Goal: Task Accomplishment & Management: Use online tool/utility

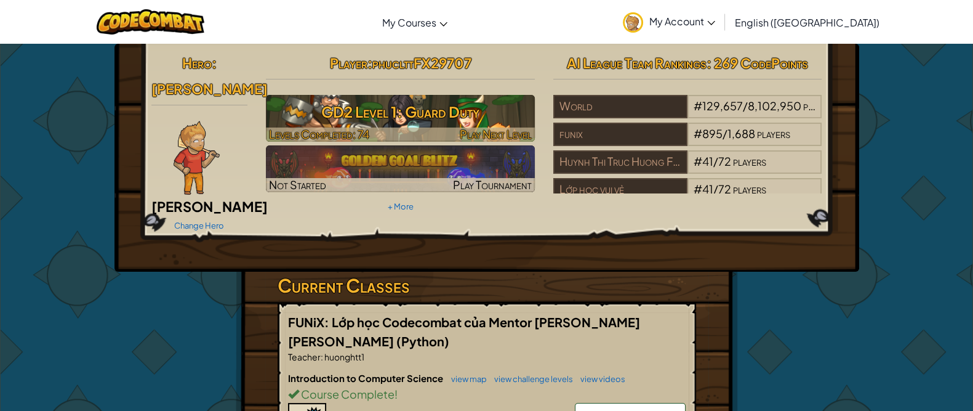
click at [486, 121] on h3 "GD2 Level 1: Guard Duty" at bounding box center [400, 112] width 269 height 28
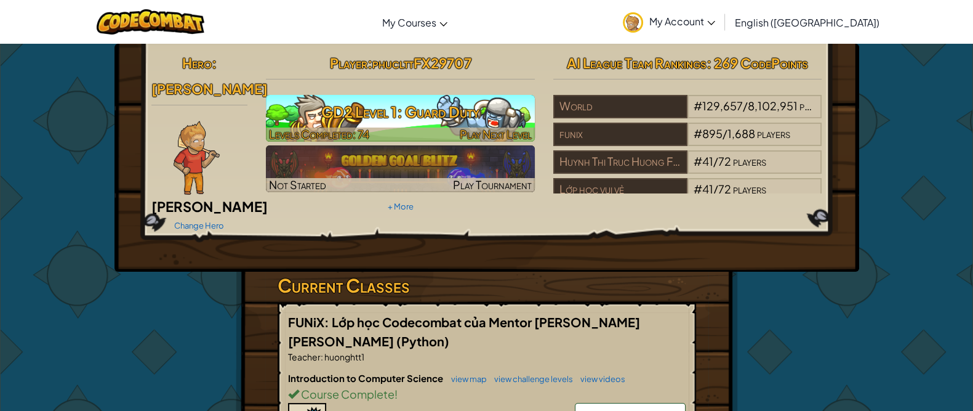
click at [518, 137] on span "Play Next Level" at bounding box center [496, 134] width 72 height 14
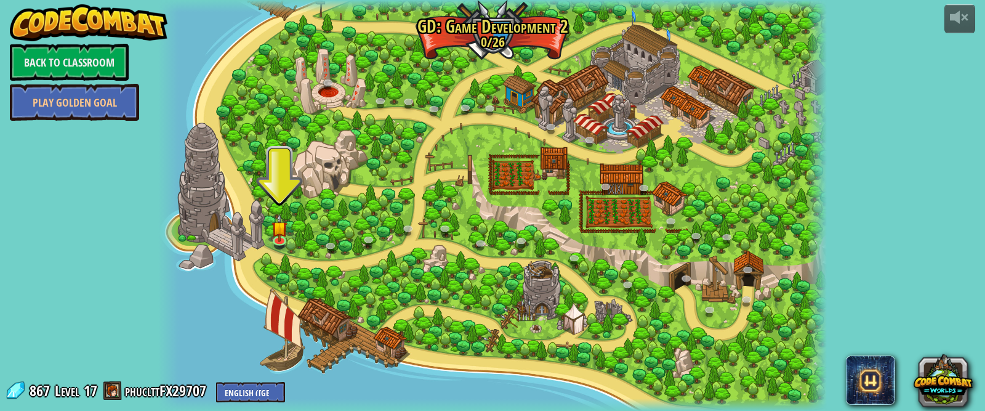
click at [226, 213] on div at bounding box center [492, 205] width 668 height 411
click at [225, 214] on div at bounding box center [492, 205] width 668 height 411
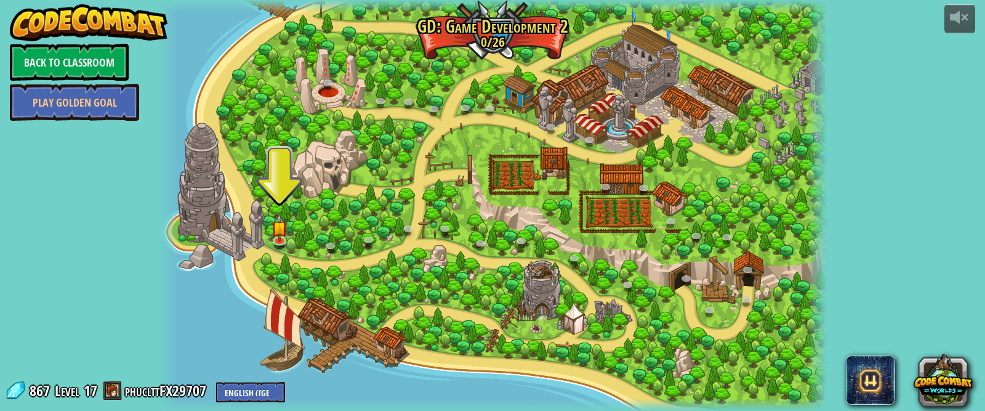
click at [225, 214] on div at bounding box center [492, 205] width 668 height 411
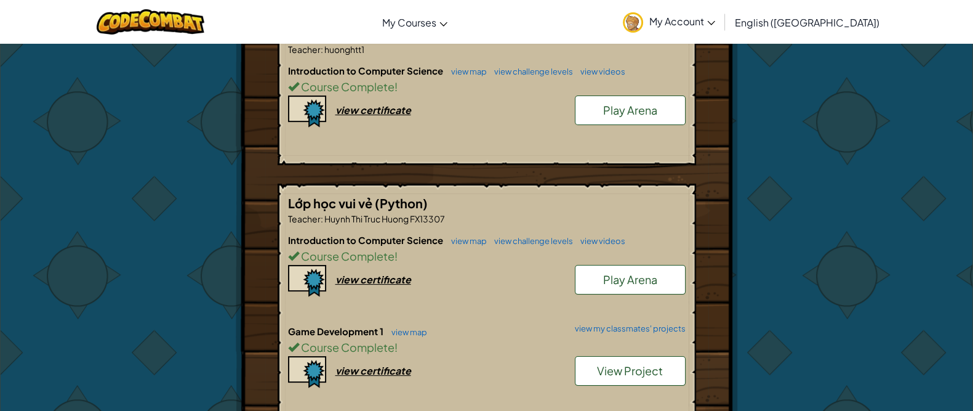
scroll to position [385, 0]
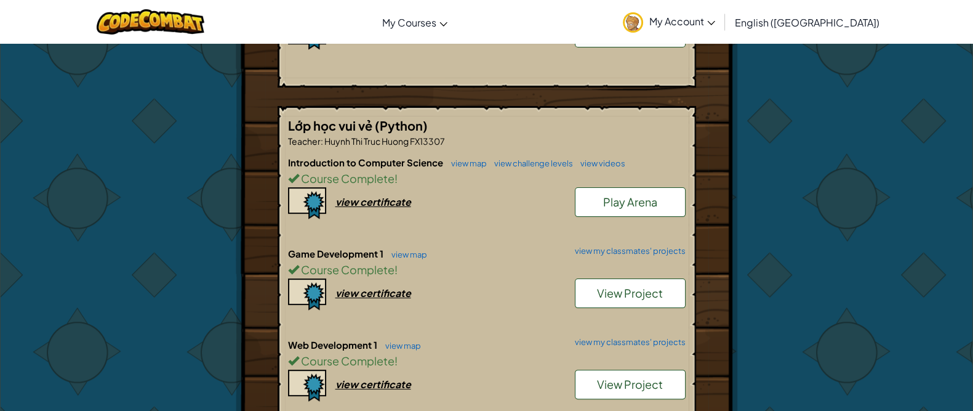
click at [664, 278] on link "View Project" at bounding box center [630, 293] width 111 height 30
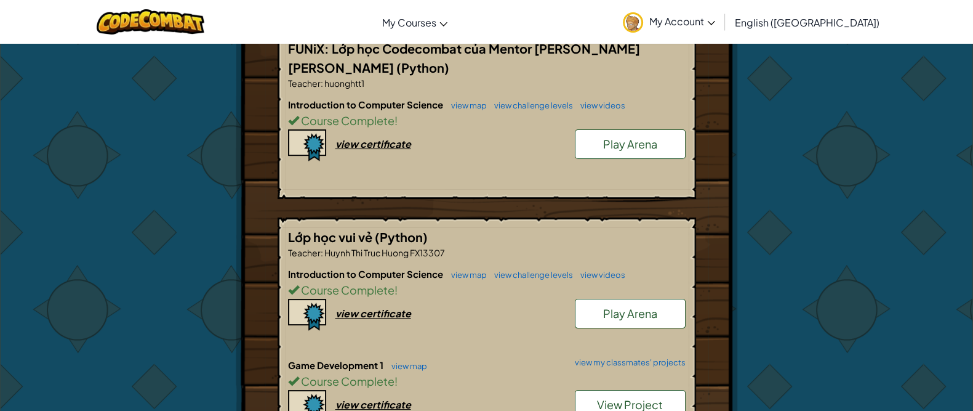
scroll to position [615, 0]
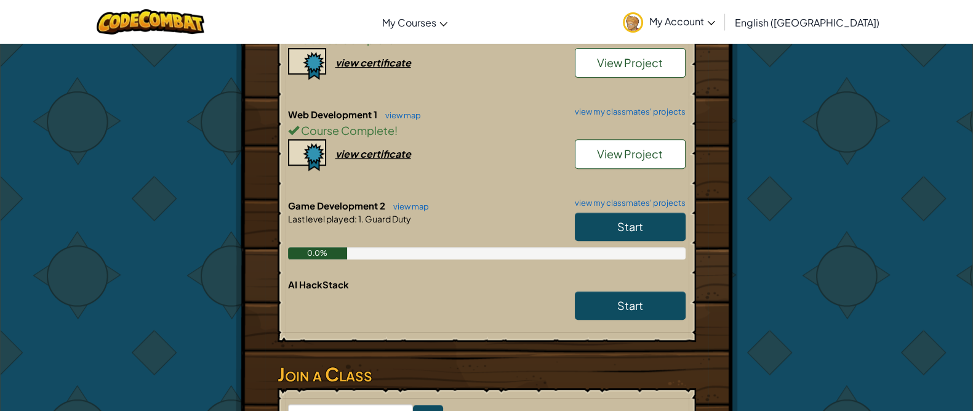
click at [662, 212] on link "Start" at bounding box center [630, 226] width 111 height 28
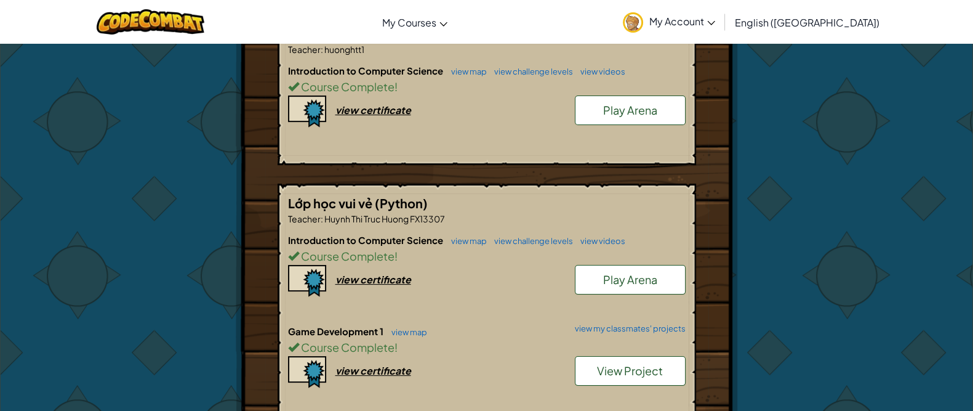
scroll to position [615, 0]
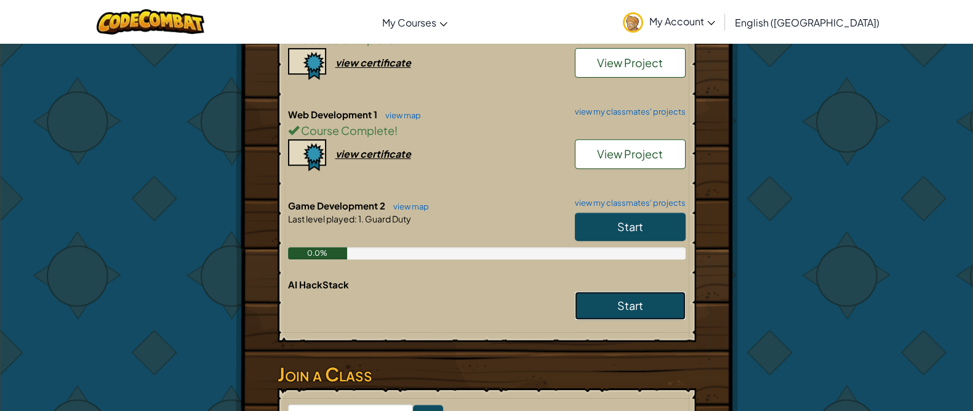
click at [646, 291] on link "Start" at bounding box center [630, 305] width 111 height 28
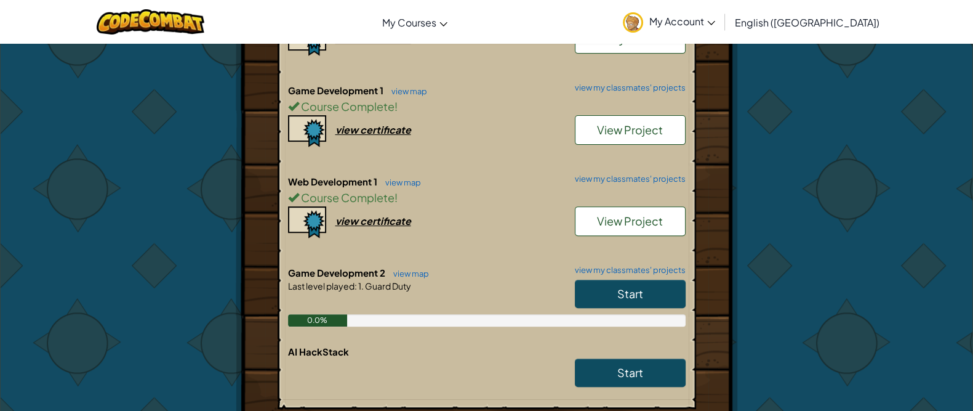
scroll to position [524, 0]
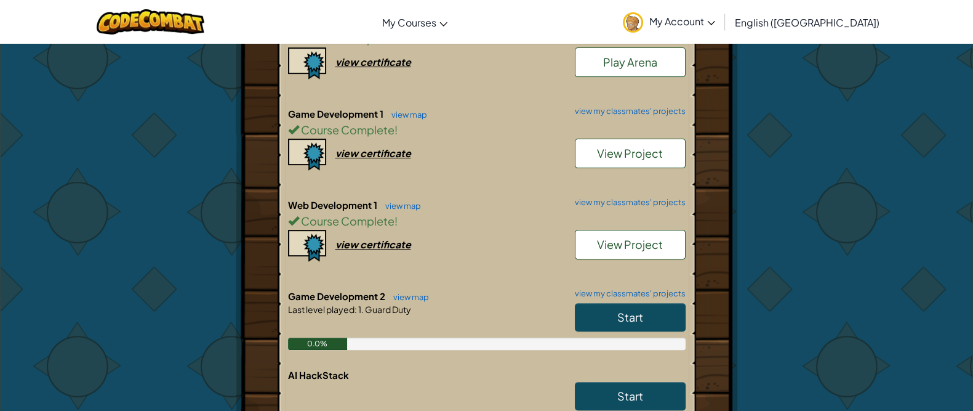
click at [612, 237] on span "View Project" at bounding box center [630, 244] width 66 height 14
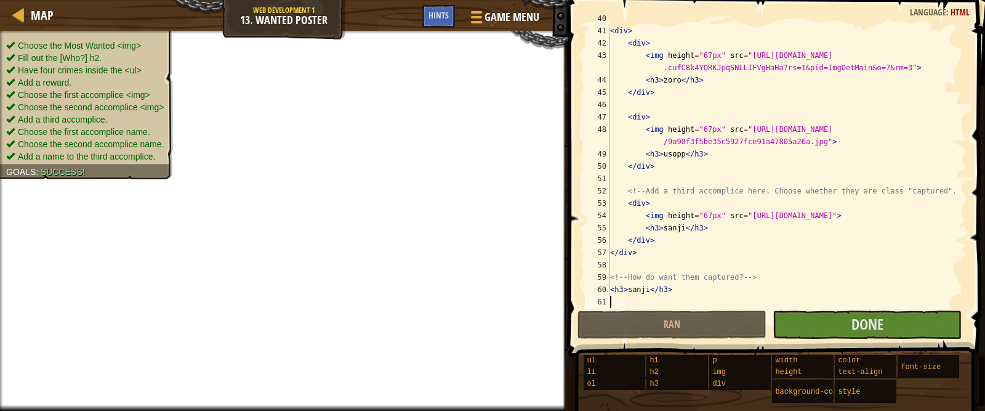
scroll to position [492, 0]
click at [680, 228] on div "< h3 > allies </ h3 > < div > < div > < img height = "67px" src = "[URL][DOMAIN…" at bounding box center [780, 166] width 347 height 308
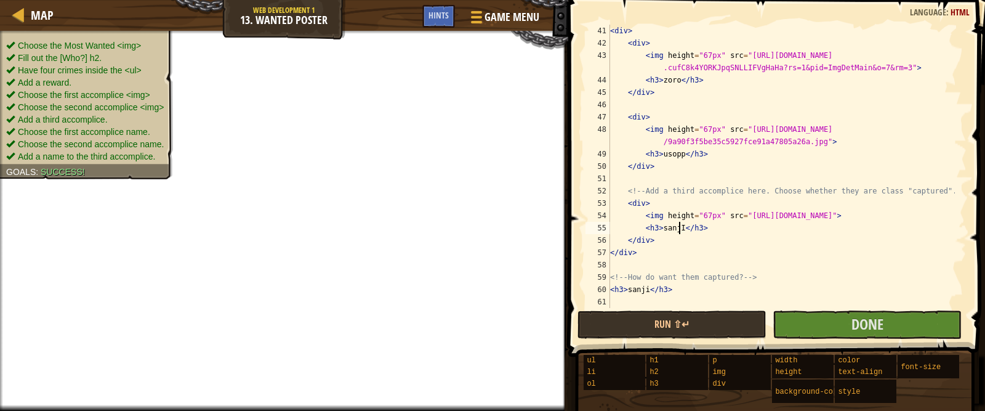
click at [643, 289] on div "< div > < div > < img height = "67px" src = "[URL][DOMAIN_NAME] .cufC8k4YORKJpq…" at bounding box center [780, 179] width 347 height 308
click at [647, 278] on div "< div > < div > < img height = "67px" src = "[URL][DOMAIN_NAME] .cufC8k4YORKJpq…" at bounding box center [780, 179] width 347 height 308
click at [639, 290] on div "< div > < div > < img height = "67px" src = "[URL][DOMAIN_NAME] .cufC8k4YORKJpq…" at bounding box center [780, 179] width 347 height 308
click at [635, 293] on div "< div > < div > < img height = "67px" src = "[URL][DOMAIN_NAME] .cufC8k4YORKJpq…" at bounding box center [780, 179] width 347 height 308
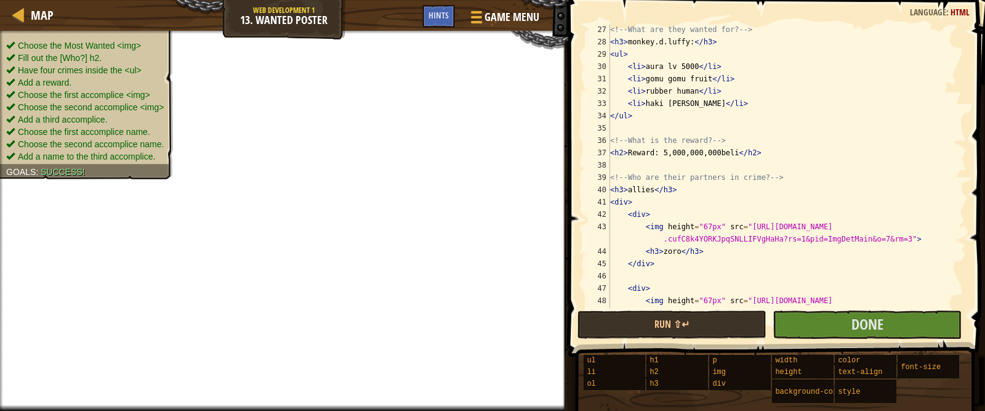
scroll to position [321, 0]
click at [626, 192] on div "<!-- What are they wanted for? --> < h3 > monkey.d.luffy: </ h3 > < ul > < li >…" at bounding box center [780, 183] width 347 height 320
click at [891, 326] on button "Done" at bounding box center [866, 324] width 189 height 28
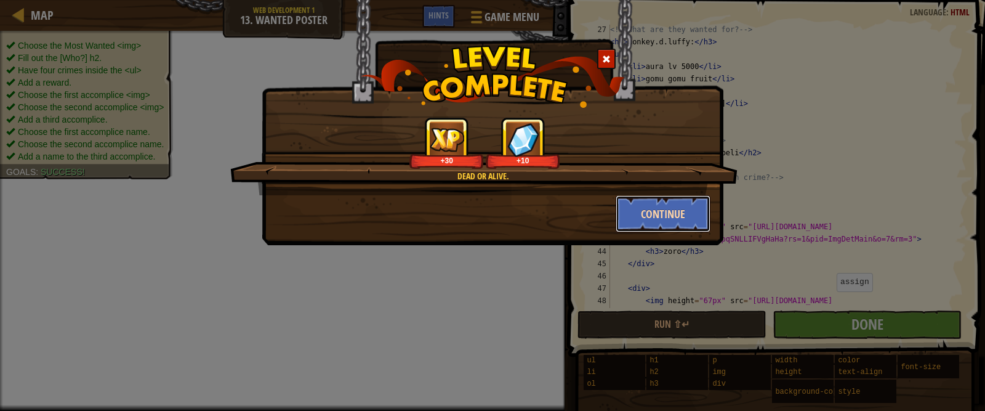
click at [659, 200] on button "Continue" at bounding box center [662, 213] width 95 height 37
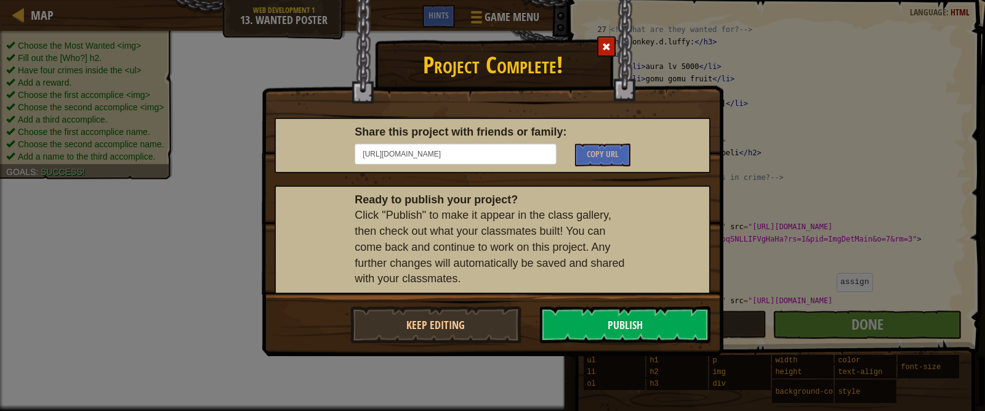
click at [606, 42] on span at bounding box center [606, 46] width 9 height 9
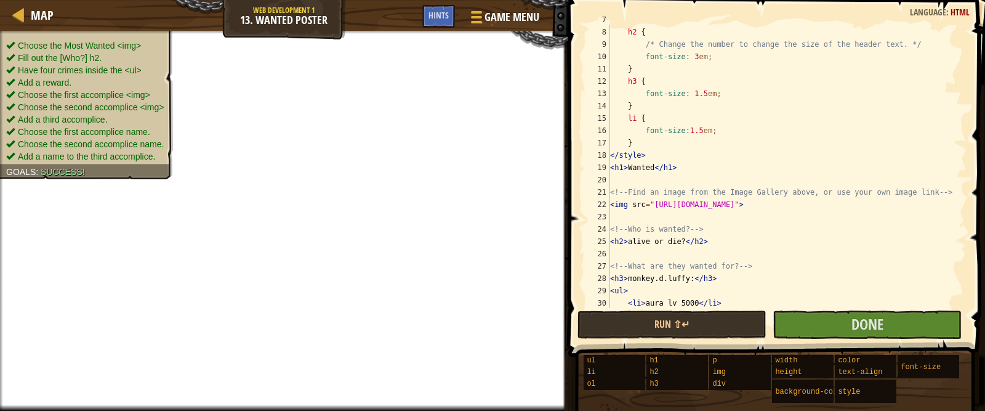
scroll to position [86, 0]
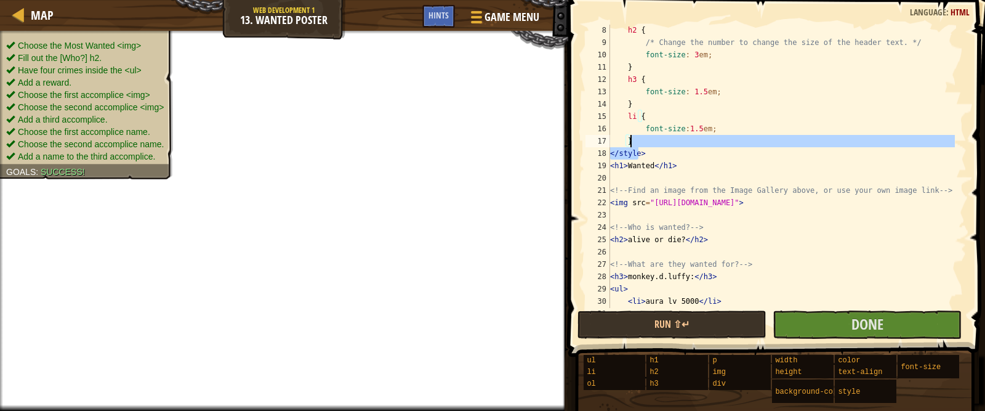
drag, startPoint x: 640, startPoint y: 151, endPoint x: 710, endPoint y: 137, distance: 71.5
click at [710, 137] on div "h2 { /* Change the number to change the size of the header text. */ font-size :…" at bounding box center [780, 178] width 347 height 308
click at [703, 136] on div "h2 { /* Change the number to change the size of the header text. */ font-size :…" at bounding box center [780, 166] width 347 height 283
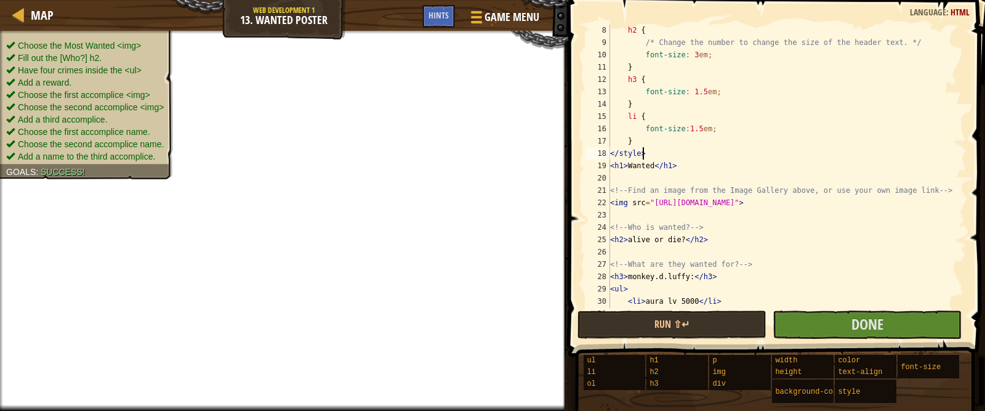
click at [646, 157] on div "h2 { /* Change the number to change the size of the header text. */ font-size :…" at bounding box center [780, 178] width 347 height 308
type textarea "</style>"
click at [695, 156] on div "h2 { /* Change the number to change the size of the header text. */ font-size :…" at bounding box center [780, 178] width 347 height 308
click at [676, 173] on div "h2 { /* Change the number to change the size of the header text. */ font-size :…" at bounding box center [780, 178] width 347 height 308
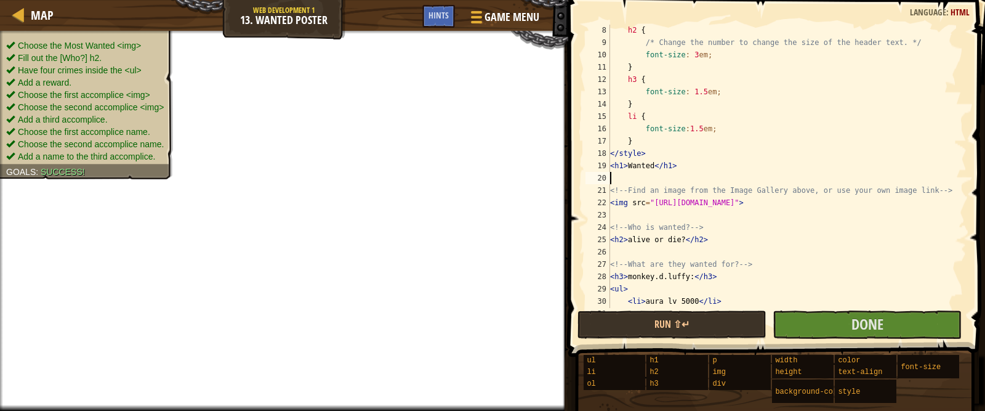
click at [677, 166] on div "h2 { /* Change the number to change the size of the header text. */ font-size :…" at bounding box center [780, 178] width 347 height 308
click at [723, 164] on div "h2 { /* Change the number to change the size of the header text. */ font-size :…" at bounding box center [780, 166] width 347 height 283
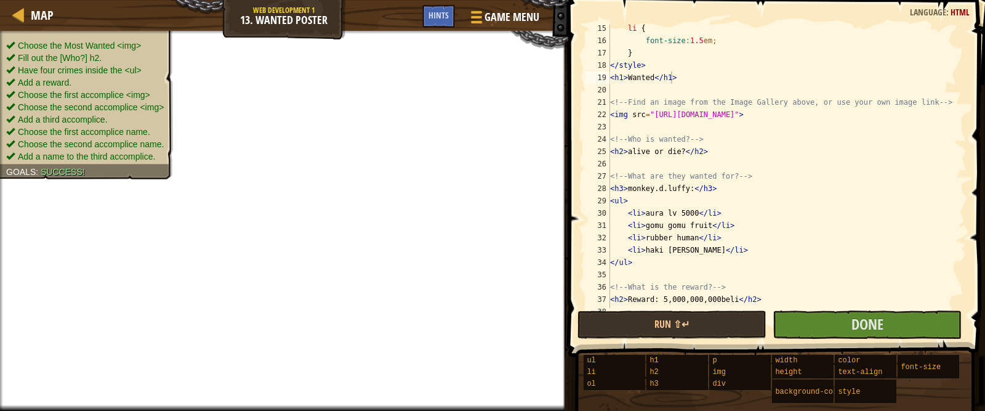
scroll to position [178, 0]
click at [695, 209] on div "li { font-size : 1.5 em ; } </ style > < h1 > Wanted </ h1 > <!-- Find an image…" at bounding box center [780, 173] width 347 height 308
click at [696, 214] on div "li { font-size : 1.5 em ; } </ style > < h1 > Wanted </ h1 > <!-- Find an image…" at bounding box center [780, 173] width 347 height 308
click at [697, 218] on div "li { font-size : 1.5 em ; } </ style > < h1 > Wanted </ h1 > <!-- Find an image…" at bounding box center [780, 173] width 347 height 308
click at [675, 207] on div "li { font-size : 1.5 em ; } </ style > < h1 > Wanted </ h1 > <!-- Find an image…" at bounding box center [780, 173] width 347 height 308
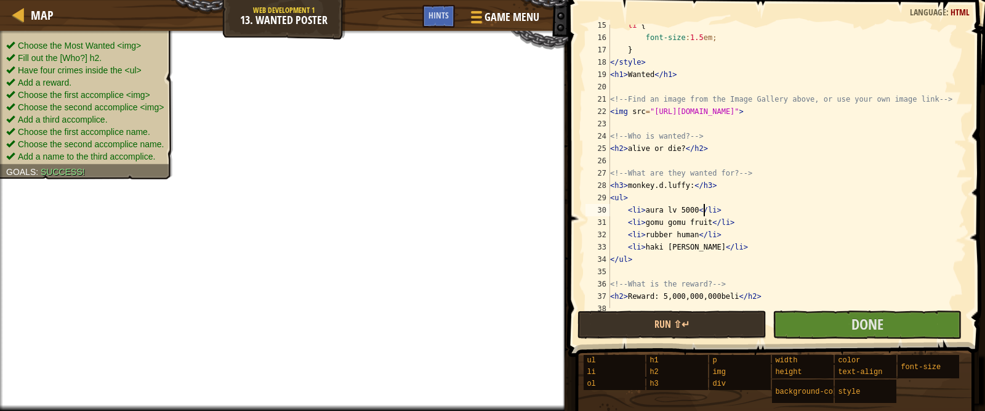
click at [702, 204] on div "li { font-size : 1.5 em ; } </ style > < h1 > Wanted </ h1 > <!-- Find an image…" at bounding box center [780, 173] width 347 height 308
drag, startPoint x: 703, startPoint y: 202, endPoint x: 746, endPoint y: 195, distance: 43.7
click at [732, 194] on div "li { font-size : 1.5 em ; } </ style > < h1 > Wanted </ h1 > <!-- Find an image…" at bounding box center [780, 173] width 347 height 308
click at [746, 195] on div "li { font-size : 1.5 em ; } </ style > < h1 > Wanted </ h1 > <!-- Find an image…" at bounding box center [780, 173] width 347 height 308
click at [726, 231] on div "li { font-size : 1.5 em ; } </ style > < h1 > Wanted </ h1 > <!-- Find an image…" at bounding box center [780, 173] width 347 height 308
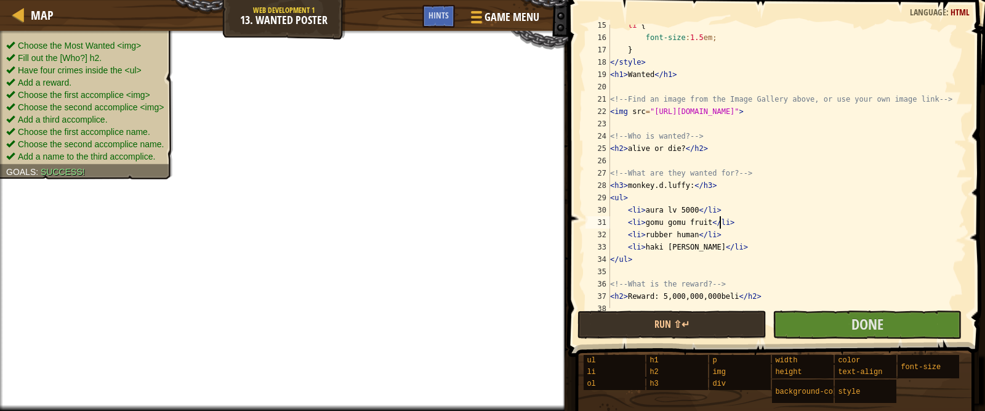
click at [718, 219] on div "li { font-size : 1.5 em ; } </ style > < h1 > Wanted </ h1 > <!-- Find an image…" at bounding box center [780, 173] width 347 height 308
click at [718, 218] on div "li { font-size : 1.5 em ; } </ style > < h1 > Wanted </ h1 > <!-- Find an image…" at bounding box center [780, 173] width 347 height 308
drag, startPoint x: 709, startPoint y: 215, endPoint x: 679, endPoint y: 217, distance: 29.6
click at [708, 215] on div "li { font-size : 1.5 em ; } </ style > < h1 > Wanted </ h1 > <!-- Find an image…" at bounding box center [780, 173] width 347 height 308
click at [679, 217] on div "li { font-size : 1.5 em ; } </ style > < h1 > Wanted </ h1 > <!-- Find an image…" at bounding box center [780, 173] width 347 height 308
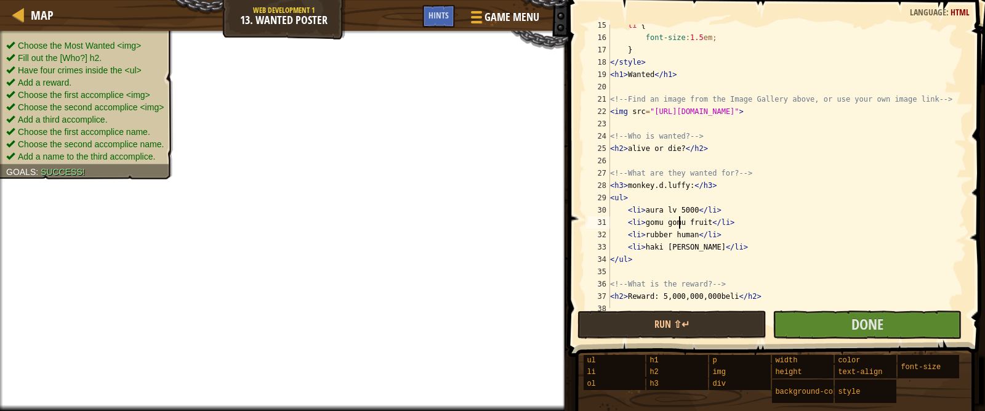
click at [677, 220] on div "li { font-size : 1.5 em ; } </ style > < h1 > Wanted </ h1 > <!-- Find an image…" at bounding box center [780, 173] width 347 height 308
click at [625, 223] on div "li { font-size : 1.5 em ; } </ style > < h1 > Wanted </ h1 > <!-- Find an image…" at bounding box center [780, 173] width 347 height 308
drag, startPoint x: 640, startPoint y: 222, endPoint x: 655, endPoint y: 226, distance: 15.8
click at [646, 225] on div "li { font-size : 1.5 em ; } </ style > < h1 > Wanted </ h1 > <!-- Find an image…" at bounding box center [780, 173] width 347 height 308
click at [669, 226] on div "li { font-size : 1.5 em ; } </ style > < h1 > Wanted </ h1 > <!-- Find an image…" at bounding box center [780, 173] width 347 height 308
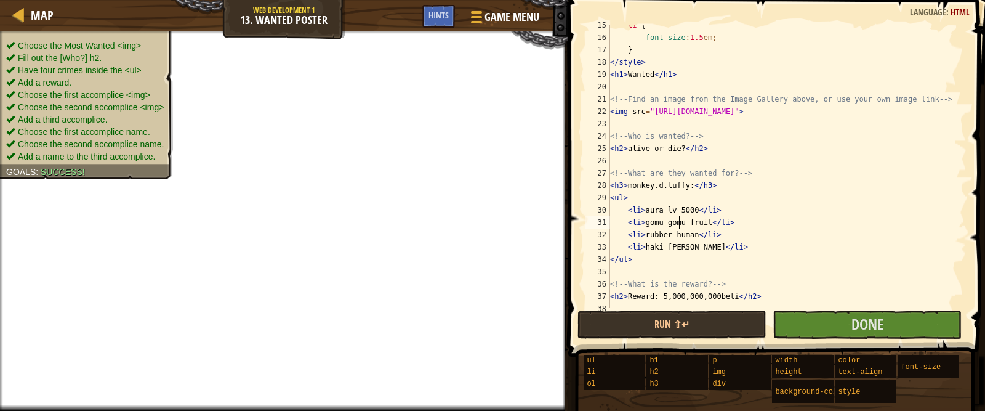
drag, startPoint x: 678, startPoint y: 223, endPoint x: 692, endPoint y: 222, distance: 14.2
click at [679, 223] on div "li { font-size : 1.5 em ; } </ style > < h1 > Wanted </ h1 > <!-- Find an image…" at bounding box center [780, 173] width 347 height 308
click at [692, 222] on div "li { font-size : 1.5 em ; } </ style > < h1 > Wanted </ h1 > <!-- Find an image…" at bounding box center [780, 173] width 347 height 308
drag, startPoint x: 706, startPoint y: 226, endPoint x: 735, endPoint y: 220, distance: 30.1
click at [735, 220] on div "li { font-size : 1.5 em ; } </ style > < h1 > Wanted </ h1 > <!-- Find an image…" at bounding box center [780, 173] width 347 height 308
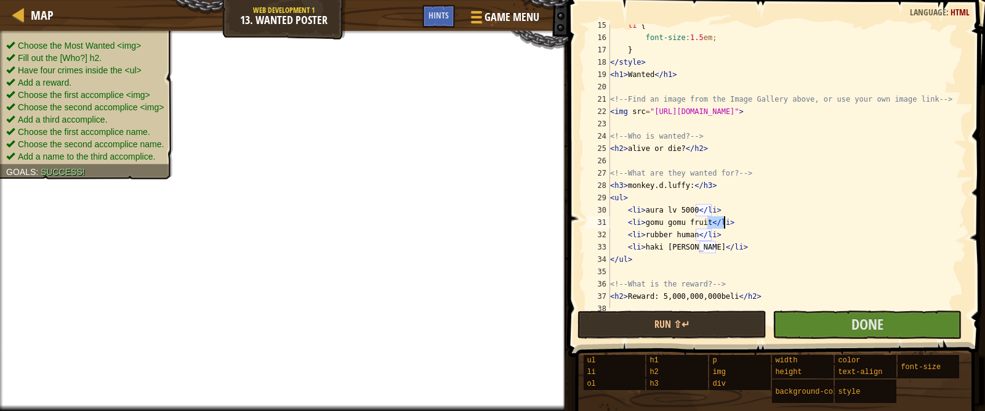
click at [714, 224] on div "li { font-size : 1.5 em ; } </ style > < h1 > Wanted </ h1 > <!-- Find an image…" at bounding box center [780, 166] width 347 height 283
click at [695, 226] on div "li { font-size : 1.5 em ; } </ style > < h1 > Wanted </ h1 > <!-- Find an image…" at bounding box center [780, 173] width 347 height 308
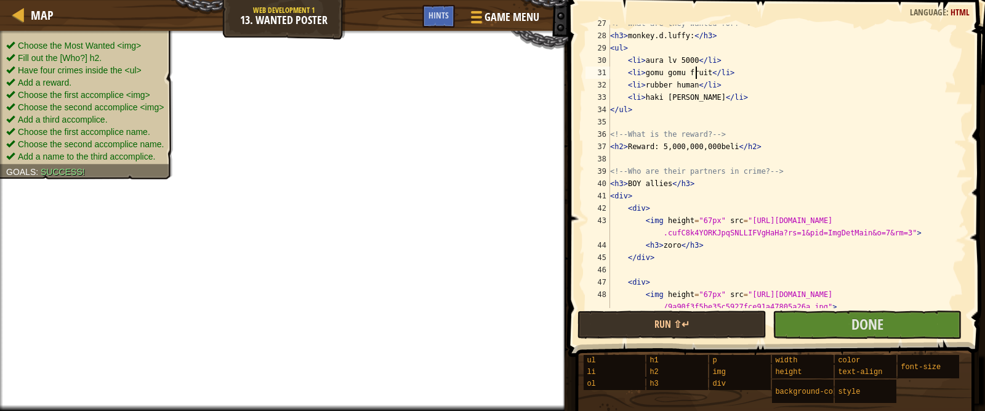
scroll to position [330, 0]
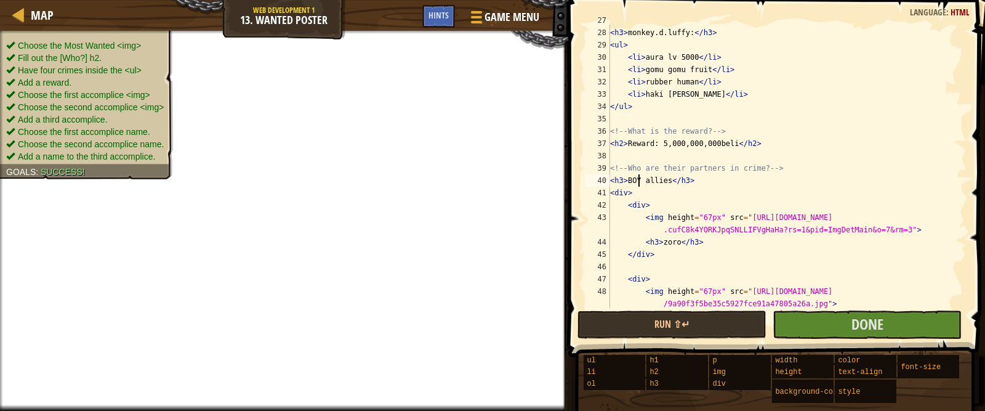
click at [638, 186] on div "<!-- What are they wanted for? --> < h3 > monkey.d.luffy: </ h3 > < ul > < li >…" at bounding box center [780, 174] width 347 height 320
click at [711, 185] on div "<!-- What are they wanted for? --> < h3 > monkey.d.luffy: </ h3 > < ul > < li >…" at bounding box center [780, 174] width 347 height 320
drag, startPoint x: 711, startPoint y: 185, endPoint x: 725, endPoint y: 164, distance: 24.9
click at [727, 167] on div "<!-- What are they wanted for? --> < h3 > monkey.d.luffy: </ h3 > < ul > < li >…" at bounding box center [780, 174] width 347 height 320
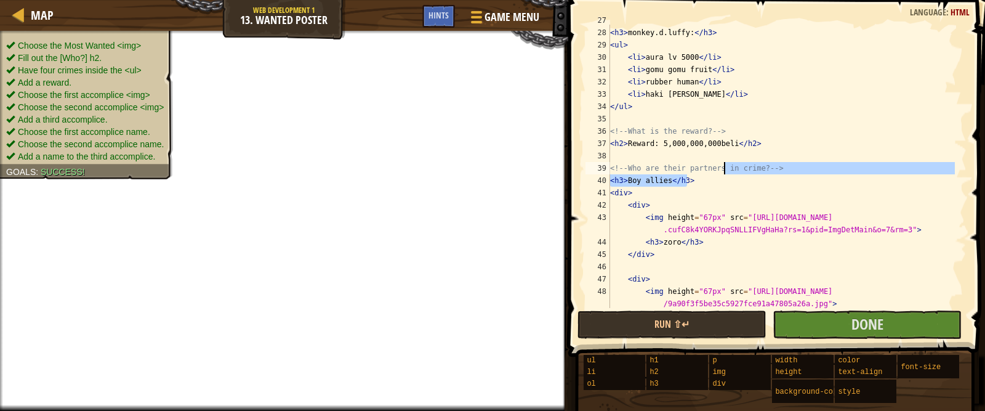
click at [716, 180] on div "<!-- What are they wanted for? --> < h3 > monkey.d.luffy: </ h3 > < ul > < li >…" at bounding box center [780, 166] width 347 height 283
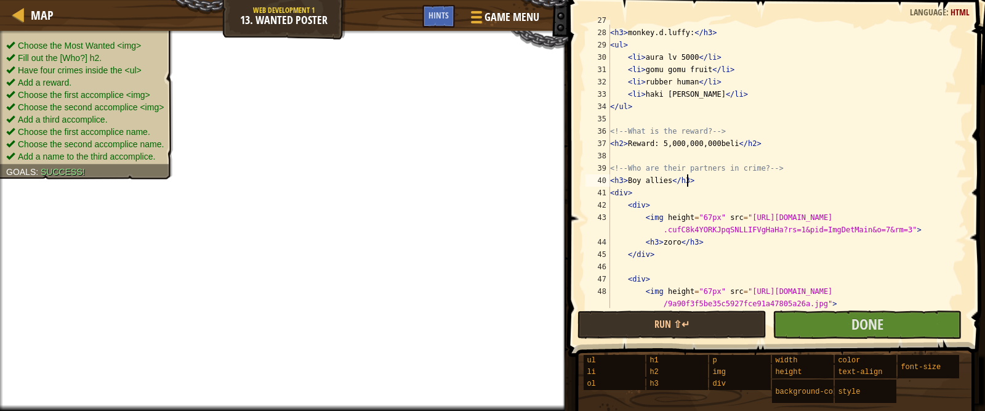
click at [660, 210] on div "<!-- What are they wanted for? --> < h3 > monkey.d.luffy: </ h3 > < ul > < li >…" at bounding box center [780, 174] width 347 height 320
click at [659, 210] on div "<!-- What are they wanted for? --> < h3 > monkey.d.luffy: </ h3 > < ul > < li >…" at bounding box center [780, 174] width 347 height 320
click at [660, 209] on div "<!-- What are they wanted for? --> < h3 > monkey.d.luffy: </ h3 > < ul > < li >…" at bounding box center [780, 174] width 347 height 320
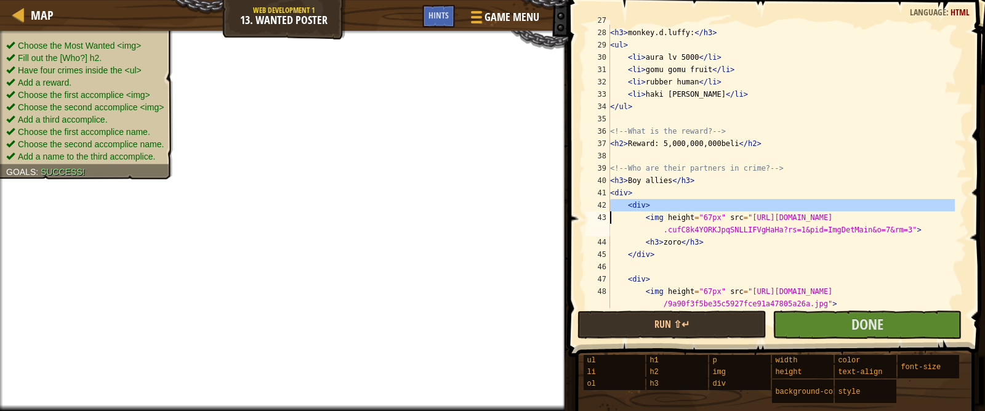
click at [662, 206] on div "<!-- What are they wanted for? --> < h3 > monkey.d.luffy: </ h3 > < ul > < li >…" at bounding box center [780, 166] width 347 height 283
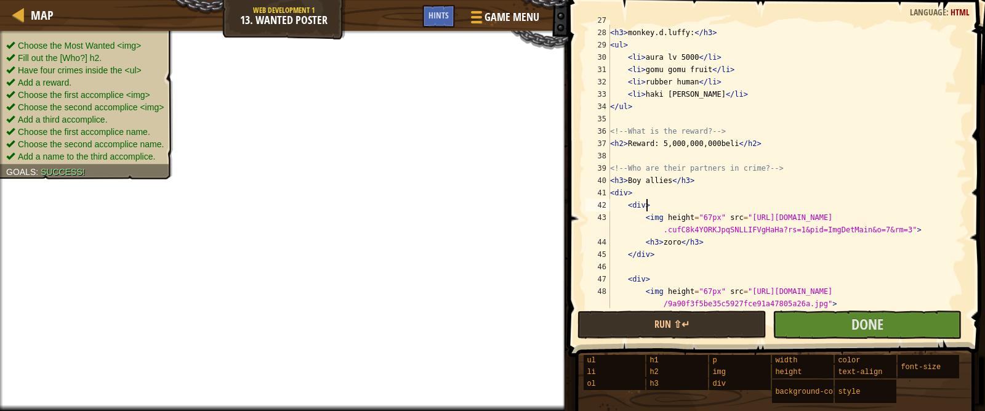
click at [684, 184] on div "<!-- What are they wanted for? --> < h3 > monkey.d.luffy: </ h3 > < ul > < li >…" at bounding box center [780, 174] width 347 height 320
click at [681, 183] on div "<!-- What are they wanted for? --> < h3 > monkey.d.luffy: </ h3 > < ul > < li >…" at bounding box center [780, 174] width 347 height 320
click at [673, 186] on div "<!-- What are they wanted for? --> < h3 > monkey.d.luffy: </ h3 > < ul > < li >…" at bounding box center [780, 174] width 347 height 320
click at [659, 190] on div "<!-- What are they wanted for? --> < h3 > monkey.d.luffy: </ h3 > < ul > < li >…" at bounding box center [780, 174] width 347 height 320
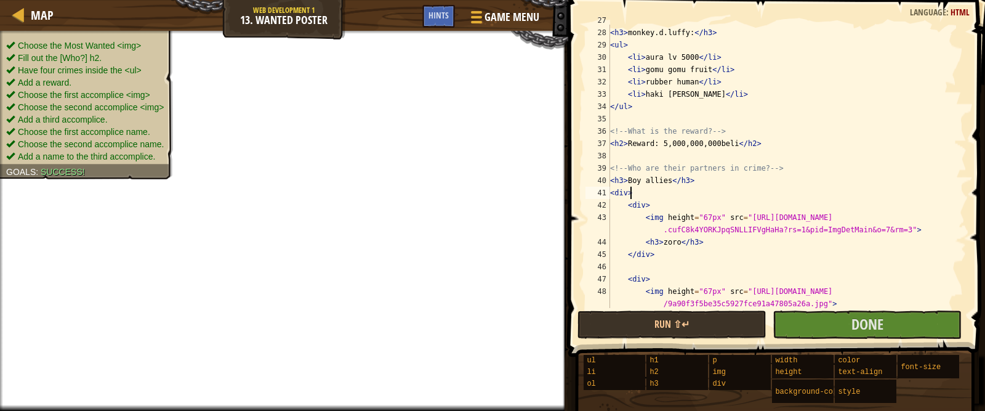
click at [661, 209] on div "<!-- What are they wanted for? --> < h3 > monkey.d.luffy: </ h3 > < ul > < li >…" at bounding box center [780, 174] width 347 height 320
click at [721, 239] on div "<!-- What are they wanted for? --> < h3 > monkey.d.luffy: </ h3 > < ul > < li >…" at bounding box center [780, 174] width 347 height 320
click at [754, 215] on div "<!-- What are they wanted for? --> < h3 > monkey.d.luffy: </ h3 > < ul > < li >…" at bounding box center [780, 174] width 347 height 320
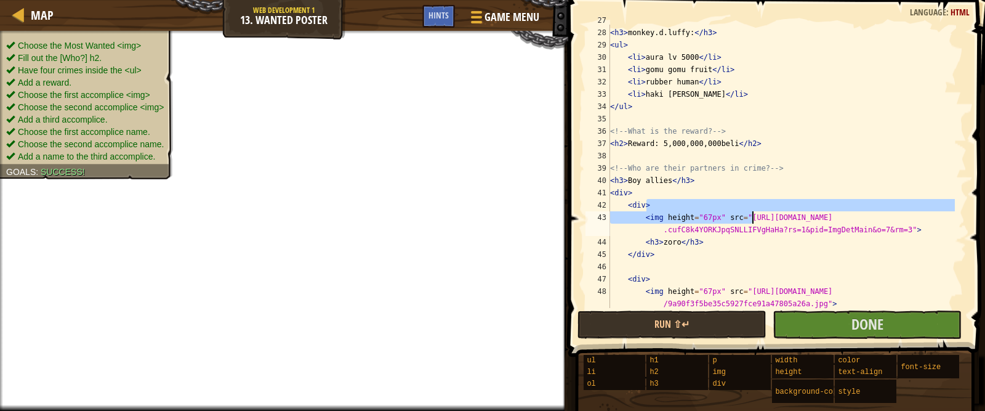
click at [772, 222] on div "<!-- What are they wanted for? --> < h3 > monkey.d.luffy: </ h3 > < ul > < li >…" at bounding box center [780, 174] width 347 height 320
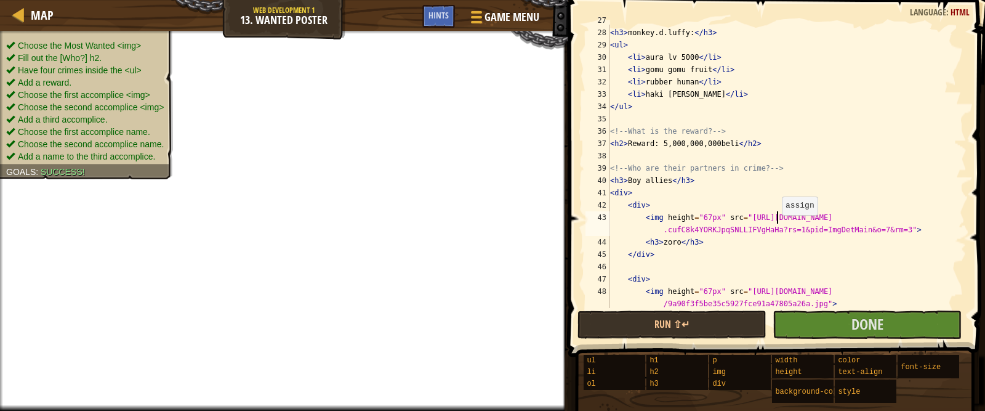
drag, startPoint x: 775, startPoint y: 217, endPoint x: 775, endPoint y: 204, distance: 12.3
click at [775, 214] on div "<!-- What are they wanted for? --> < h3 > monkey.d.luffy: </ h3 > < ul > < li >…" at bounding box center [780, 174] width 347 height 320
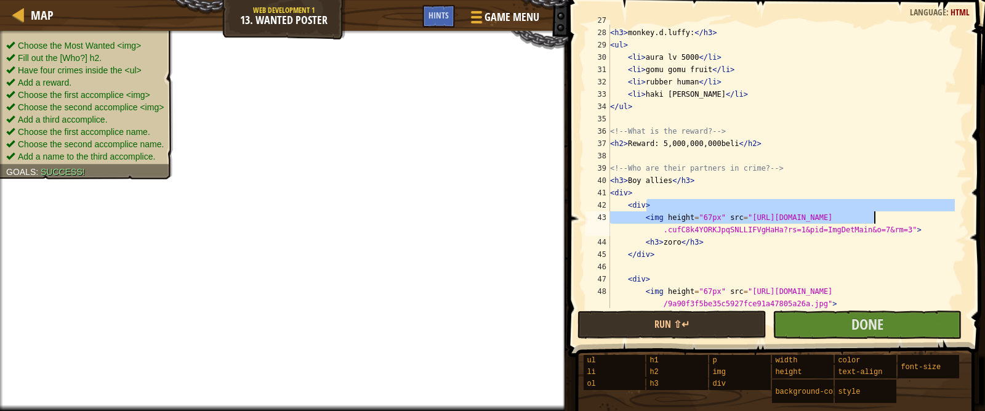
drag, startPoint x: 955, startPoint y: 206, endPoint x: 968, endPoint y: 222, distance: 21.0
click at [968, 222] on div "<img height="67px" src="[URL][DOMAIN_NAME]"> 27 28 29 30 31 32 33 34 35 36 37 3…" at bounding box center [774, 202] width 420 height 393
drag, startPoint x: 704, startPoint y: 196, endPoint x: 703, endPoint y: 206, distance: 9.9
click at [703, 206] on div "<!-- What are they wanted for? --> < h3 > monkey.d.luffy: </ h3 > < ul > < li >…" at bounding box center [780, 174] width 347 height 320
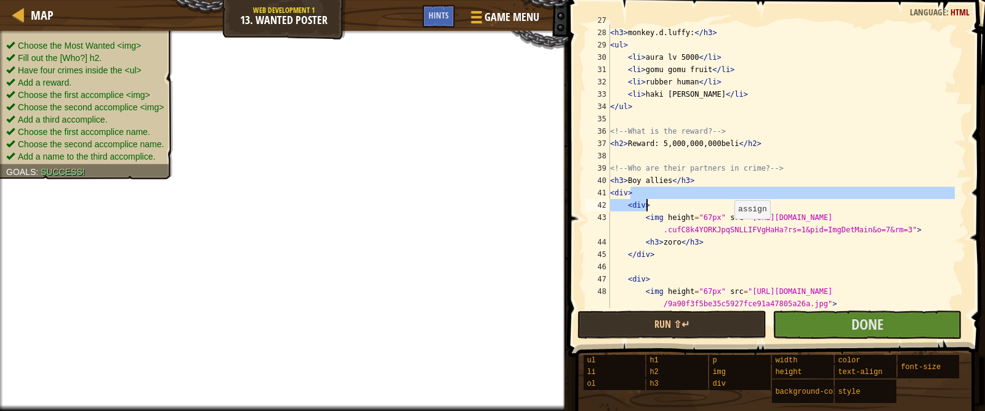
click at [732, 220] on div "<!-- What are they wanted for? --> < h3 > monkey.d.luffy: </ h3 > < ul > < li >…" at bounding box center [780, 174] width 347 height 320
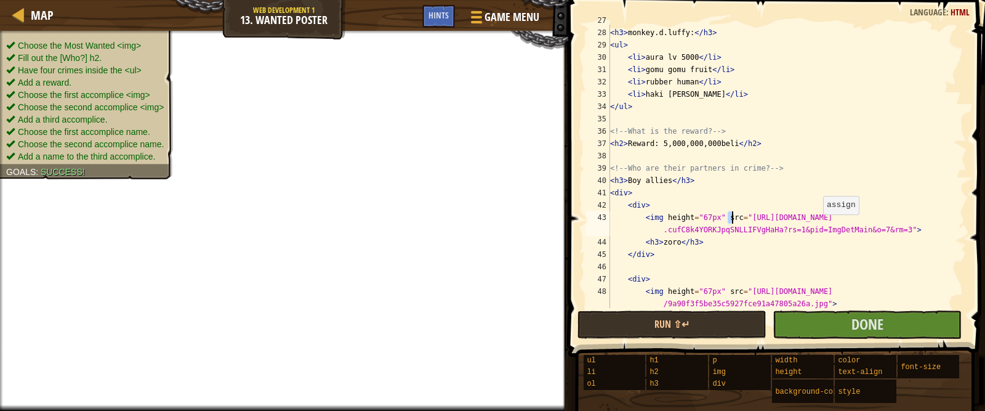
click at [816, 216] on div "<!-- What are they wanted for? --> < h3 > monkey.d.luffy: </ h3 > < ul > < li >…" at bounding box center [780, 174] width 347 height 320
click at [825, 220] on div "<!-- What are they wanted for? --> < h3 > monkey.d.luffy: </ h3 > < ul > < li >…" at bounding box center [780, 174] width 347 height 320
click at [859, 234] on div "<!-- What are they wanted for? --> < h3 > monkey.d.luffy: </ h3 > < ul > < li >…" at bounding box center [780, 174] width 347 height 320
click at [654, 228] on div "<!-- What are they wanted for? --> < h3 > monkey.d.luffy: </ h3 > < ul > < li >…" at bounding box center [780, 174] width 347 height 320
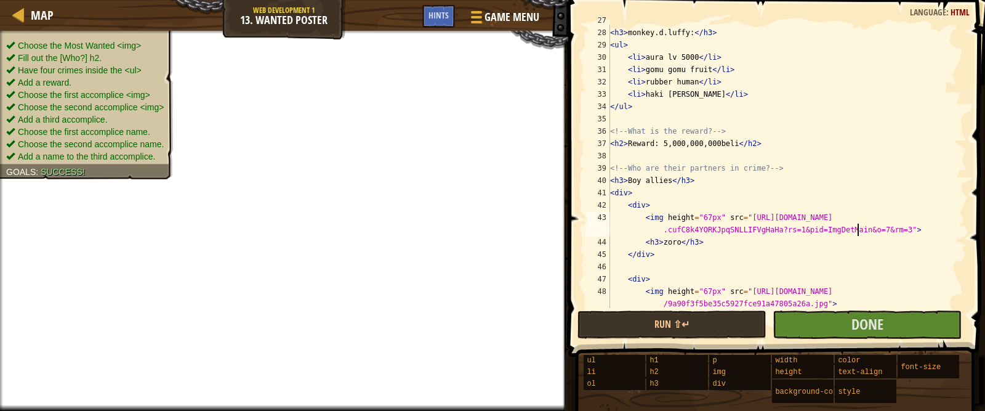
type textarea "<div> <img height="67px" src="[URL][DOMAIN_NAME]">"
drag, startPoint x: 694, startPoint y: 262, endPoint x: 708, endPoint y: 249, distance: 18.7
click at [702, 262] on div "<!-- What are they wanted for? --> < h3 > monkey.d.luffy: </ h3 > < ul > < li >…" at bounding box center [780, 174] width 347 height 320
click at [713, 248] on div "<!-- What are they wanted for? --> < h3 > monkey.d.luffy: </ h3 > < ul > < li >…" at bounding box center [780, 174] width 347 height 320
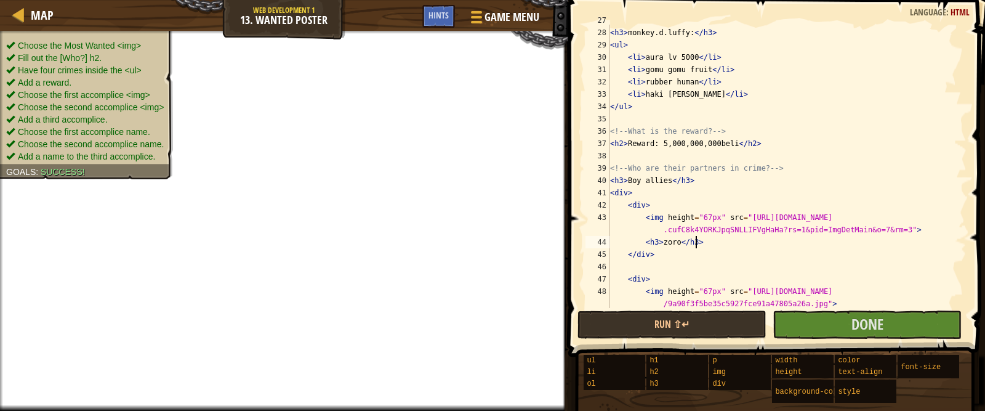
click at [705, 248] on div "<!-- What are they wanted for? --> < h3 > monkey.d.luffy: </ h3 > < ul > < li >…" at bounding box center [780, 174] width 347 height 320
click at [680, 241] on div "<!-- What are they wanted for? --> < h3 > monkey.d.luffy: </ h3 > < ul > < li >…" at bounding box center [780, 174] width 347 height 320
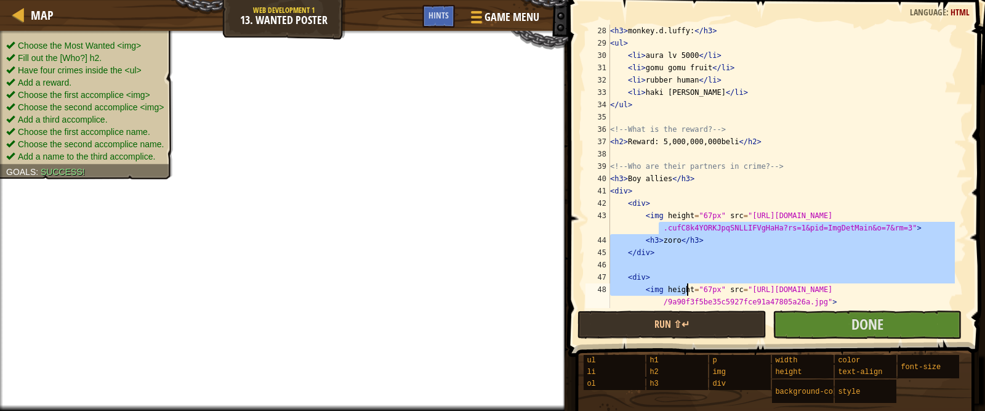
scroll to position [332, 0]
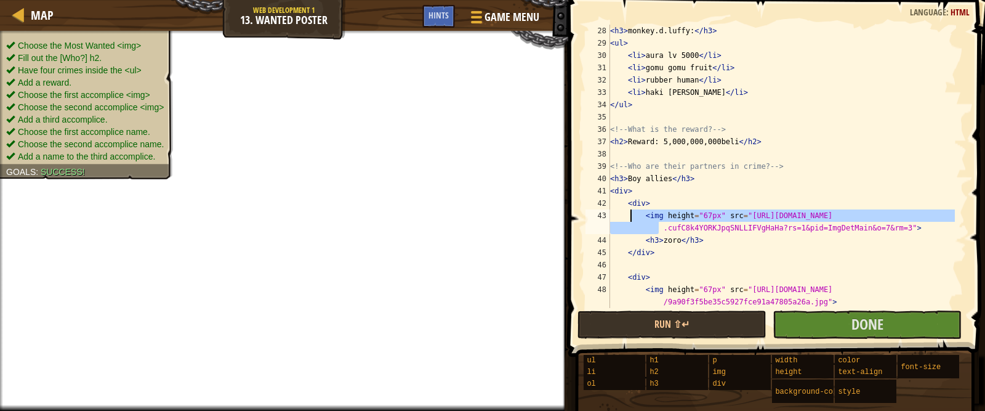
drag, startPoint x: 620, startPoint y: 229, endPoint x: 630, endPoint y: 210, distance: 21.5
click at [630, 210] on div "< h3 > monkey.d.luffy: </ h3 > < ul > < li > aura lv 5000 </ li > < li > gomu g…" at bounding box center [780, 179] width 347 height 308
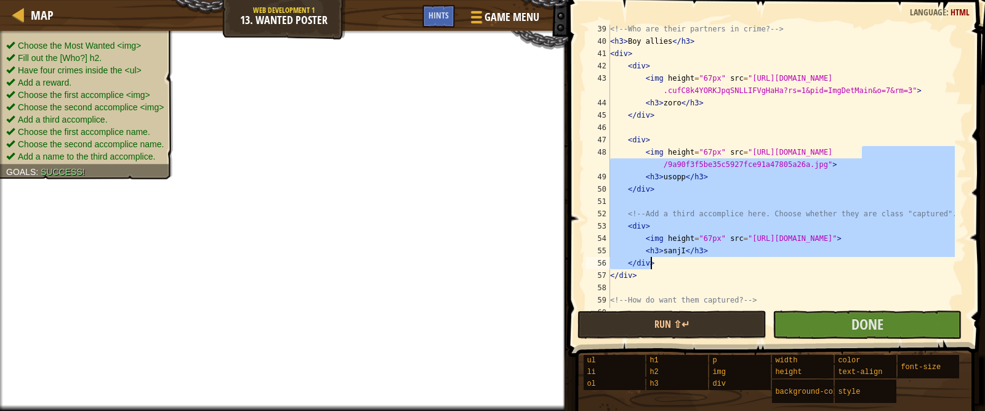
drag, startPoint x: 806, startPoint y: 161, endPoint x: 874, endPoint y: 274, distance: 131.4
click at [874, 274] on div "<!-- Who are their partners in crime? --> < h3 > Boy allies </ h3 > < div > < d…" at bounding box center [780, 177] width 347 height 308
type textarea "</div> </div>"
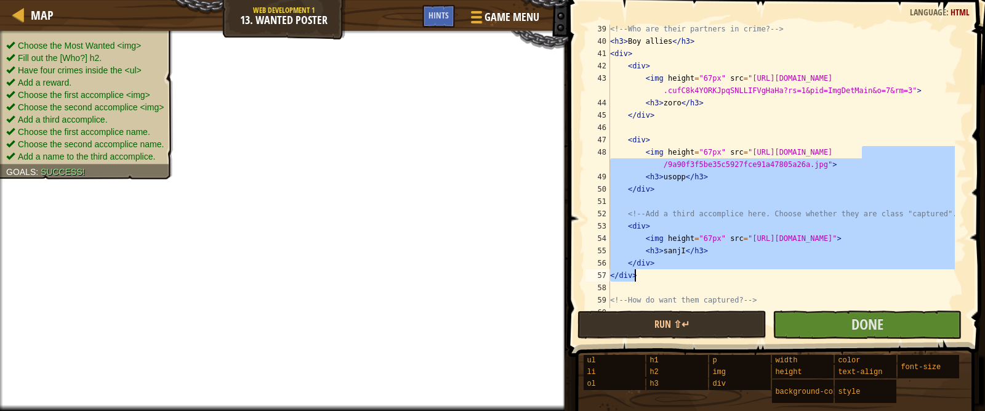
scroll to position [492, 0]
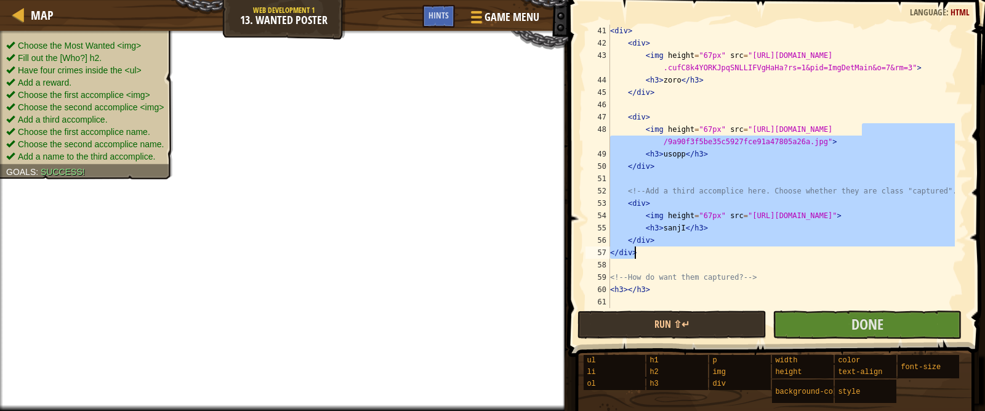
click at [764, 268] on div "< div > < div > < img height = "67px" src = "[URL][DOMAIN_NAME] .cufC8k4YORKJpq…" at bounding box center [780, 179] width 347 height 308
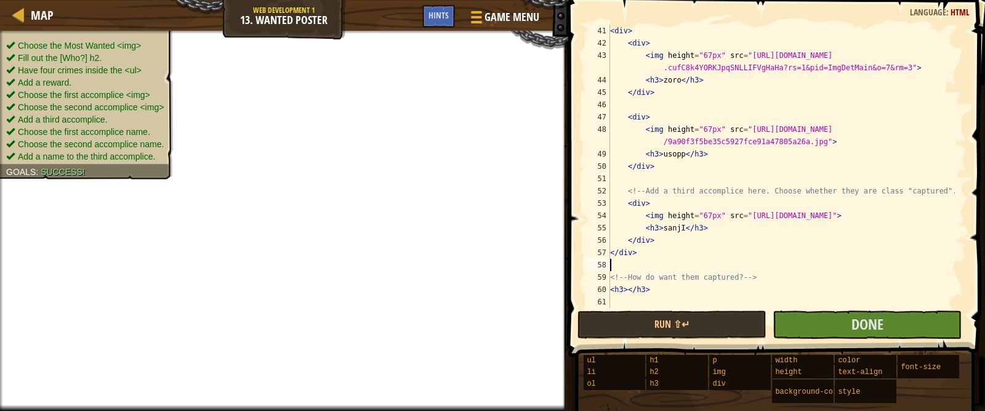
click at [689, 287] on div "< div > < div > < img height = "67px" src = "[URL][DOMAIN_NAME] .cufC8k4YORKJpq…" at bounding box center [780, 179] width 347 height 308
type textarea "<h3></h3>"
click at [627, 295] on div "< div > < div > < img height = "67px" src = "[URL][DOMAIN_NAME] .cufC8k4YORKJpq…" at bounding box center [780, 179] width 347 height 308
click at [626, 287] on div "< div > < div > < img height = "67px" src = "[URL][DOMAIN_NAME] .cufC8k4YORKJpq…" at bounding box center [780, 179] width 347 height 308
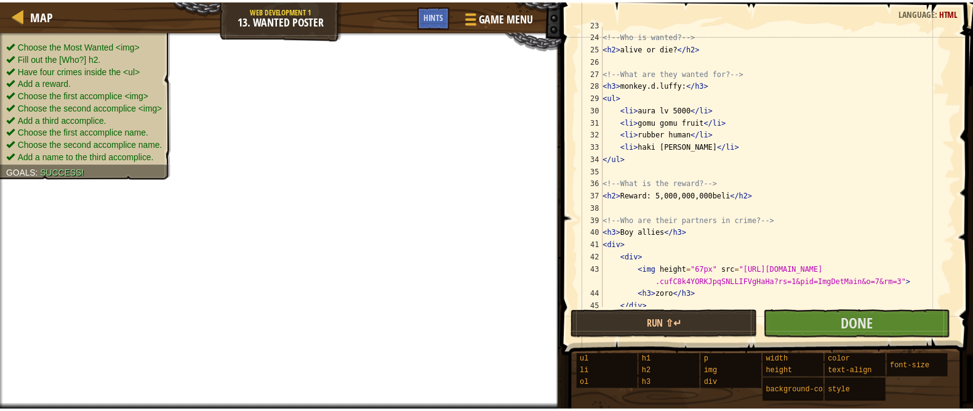
scroll to position [492, 0]
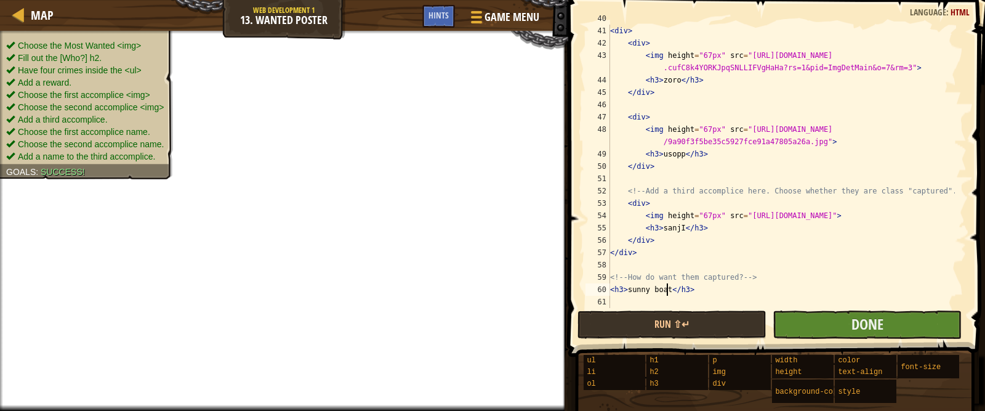
type textarea "<h3>sunny boat</h3>"
click at [843, 327] on button "Done" at bounding box center [866, 324] width 189 height 28
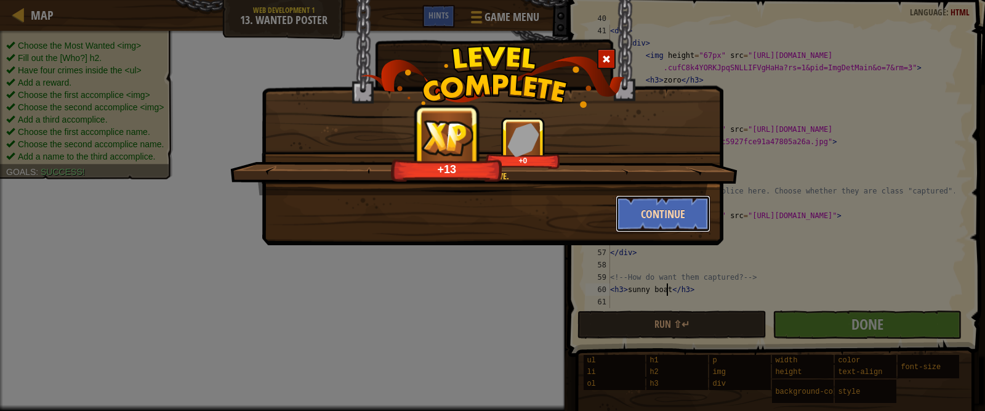
click at [689, 212] on button "Continue" at bounding box center [662, 213] width 95 height 37
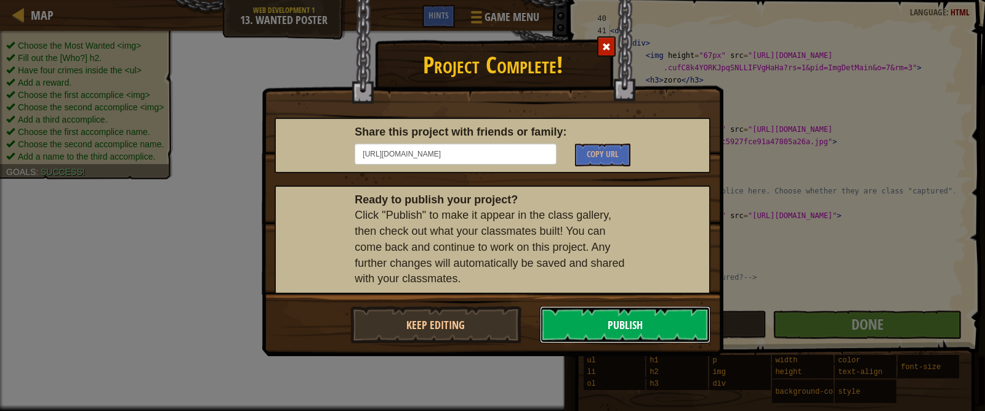
click at [660, 316] on button "Publish" at bounding box center [625, 324] width 171 height 37
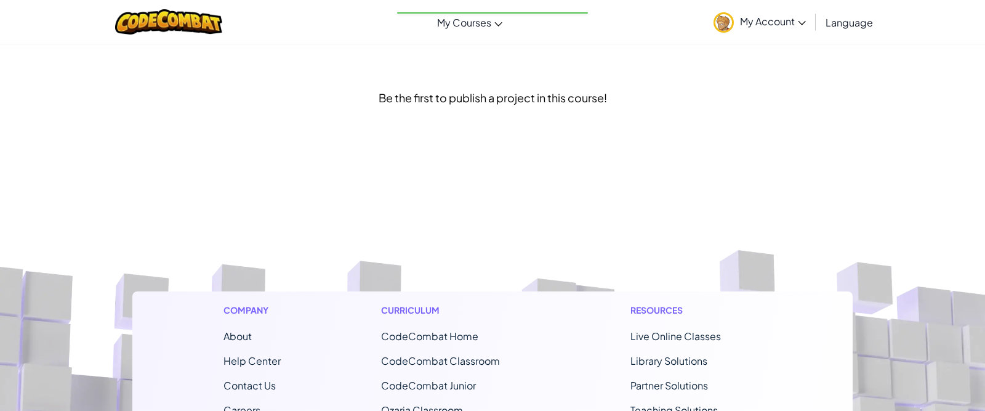
click at [650, 318] on div "Toggle navigation My Courses CodeCombat Classroom Ozaria Classroom AI League Es…" at bounding box center [492, 386] width 985 height 773
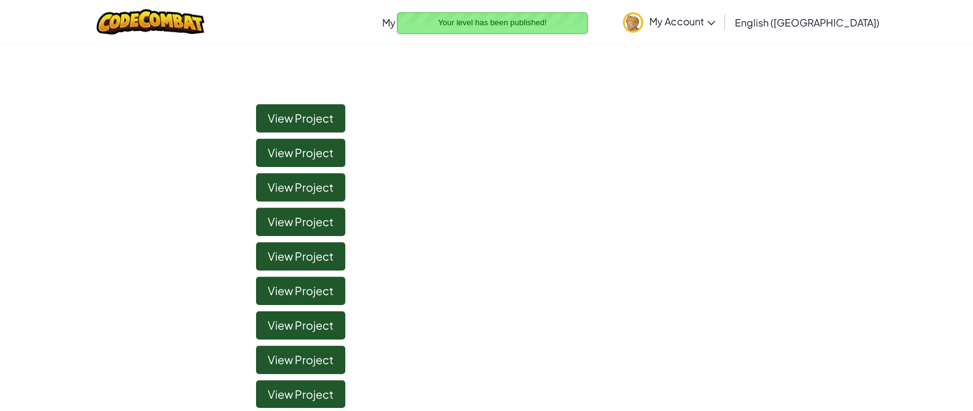
click at [650, 318] on div "View Project View Project View Project View Project View Project View Project V…" at bounding box center [487, 408] width 720 height 620
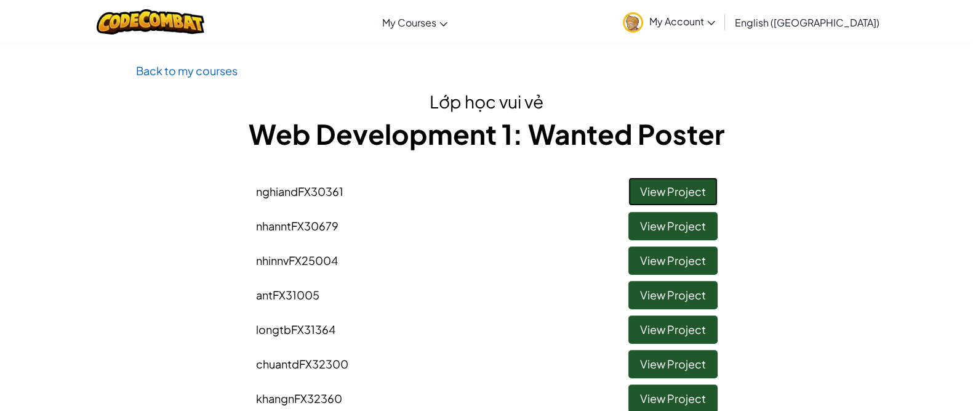
click at [676, 182] on link "View Project" at bounding box center [672, 191] width 89 height 28
drag, startPoint x: 341, startPoint y: 188, endPoint x: 585, endPoint y: 222, distance: 246.1
click at [687, 226] on link "View Project" at bounding box center [672, 226] width 89 height 28
click at [641, 252] on link "View Project" at bounding box center [672, 260] width 89 height 28
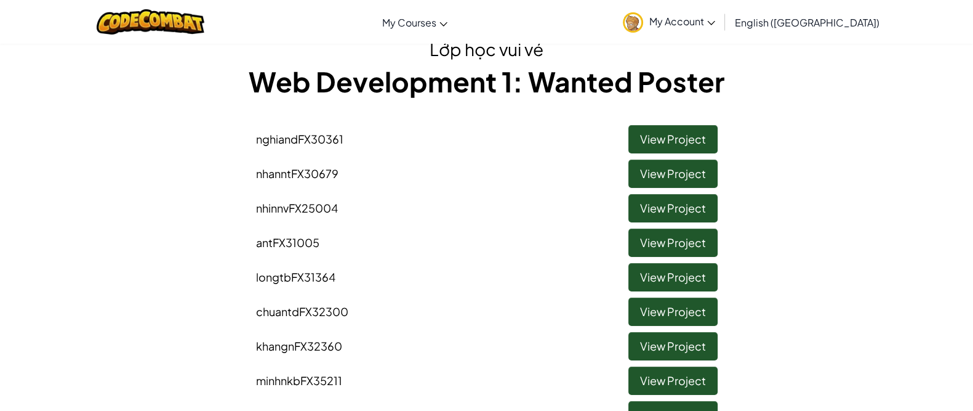
scroll to position [76, 0]
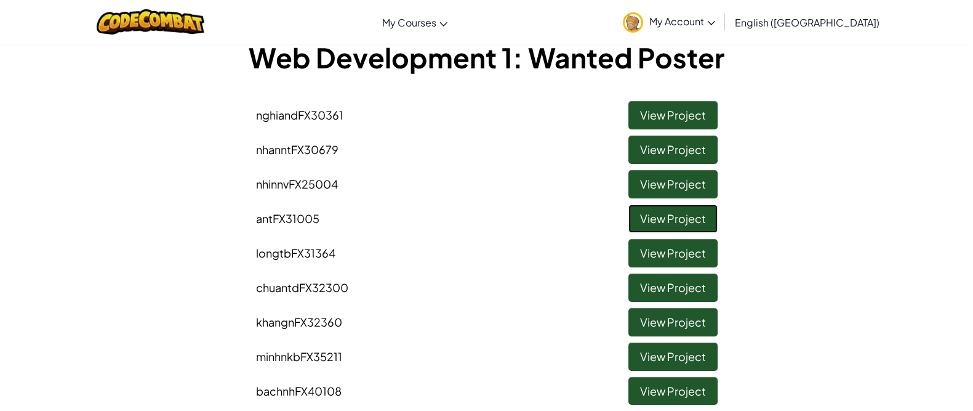
click at [652, 214] on link "View Project" at bounding box center [672, 218] width 89 height 28
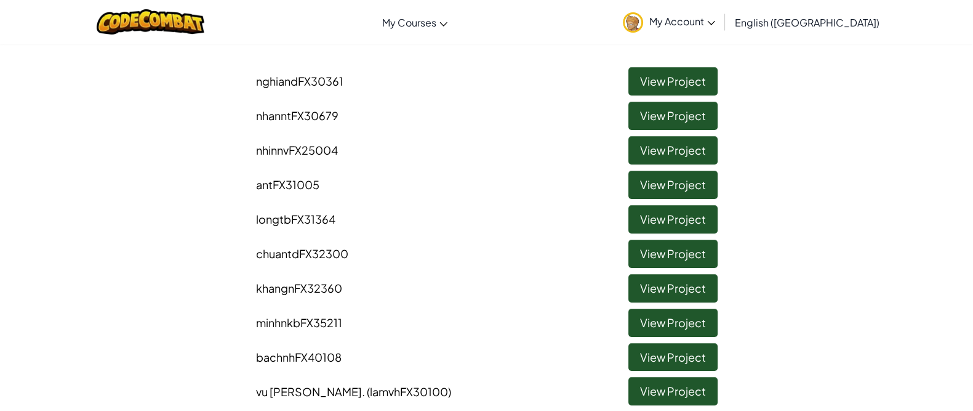
scroll to position [112, 0]
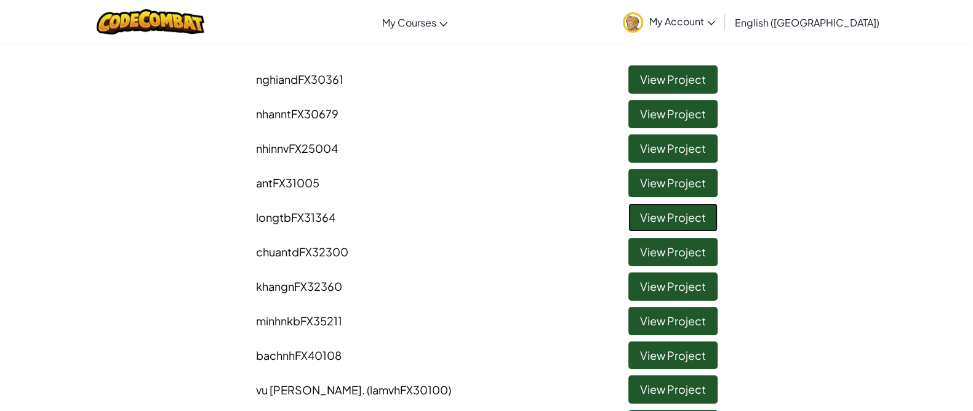
click at [649, 215] on link "View Project" at bounding box center [672, 217] width 89 height 28
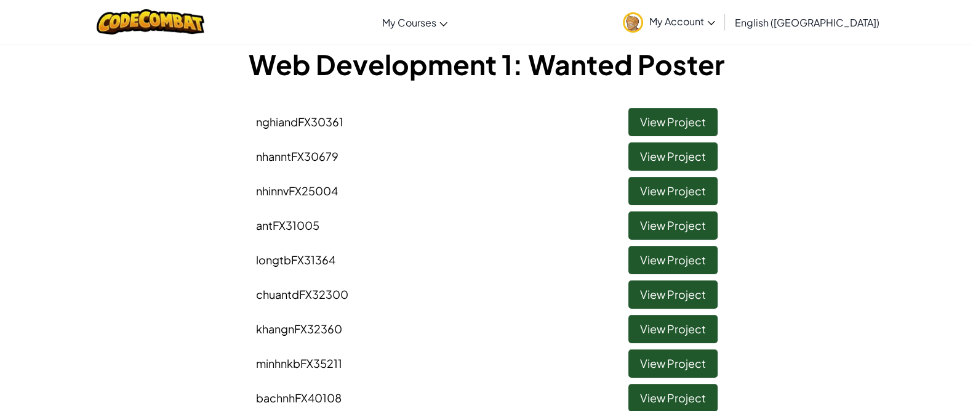
scroll to position [76, 0]
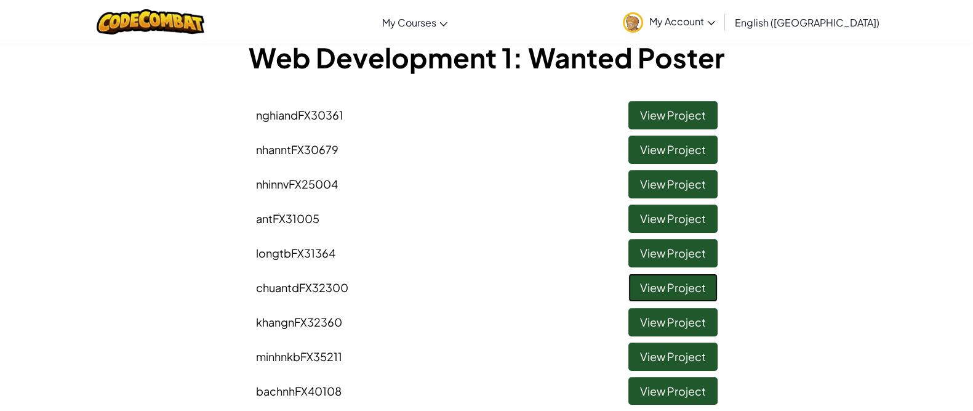
click at [668, 279] on link "View Project" at bounding box center [672, 287] width 89 height 28
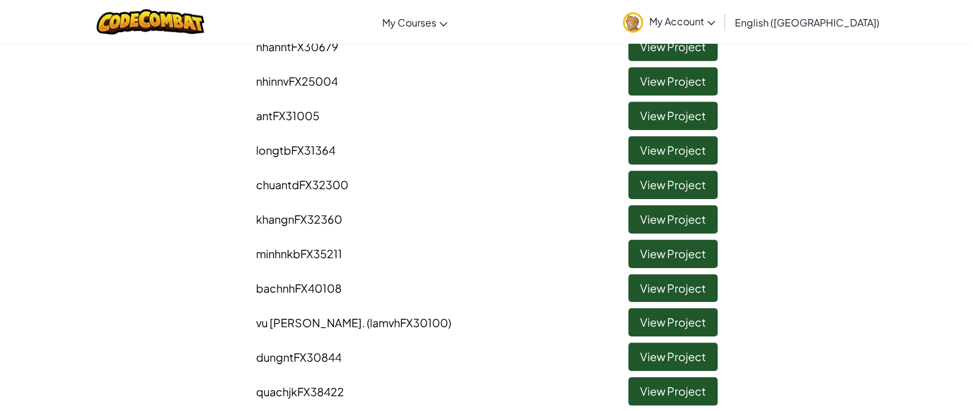
scroll to position [183, 0]
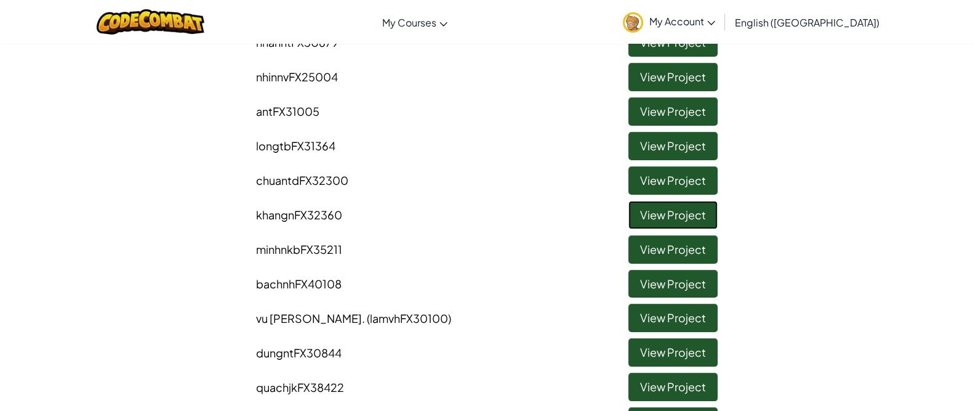
click at [681, 210] on link "View Project" at bounding box center [672, 215] width 89 height 28
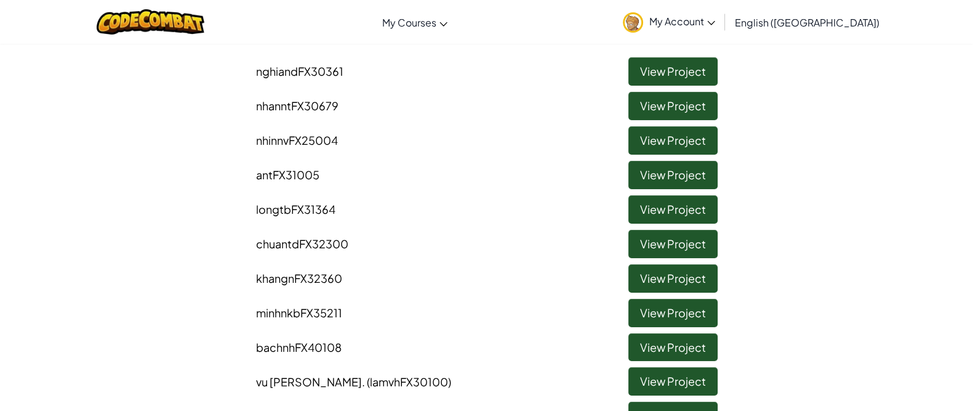
scroll to position [153, 0]
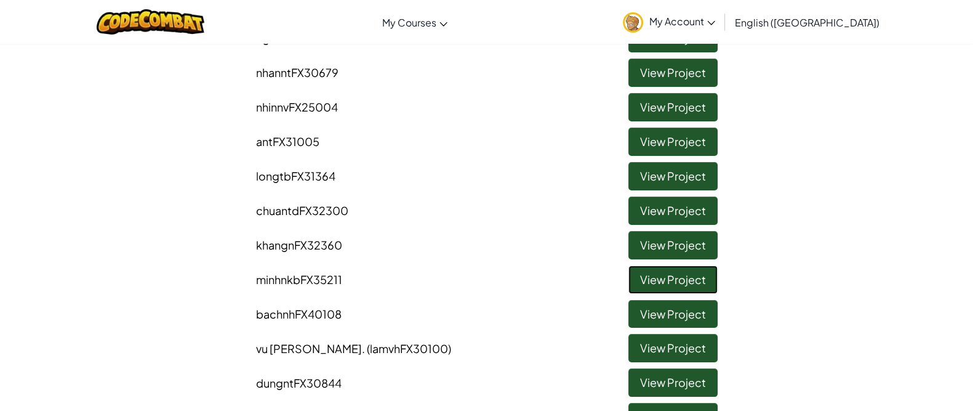
click at [680, 273] on link "View Project" at bounding box center [672, 279] width 89 height 28
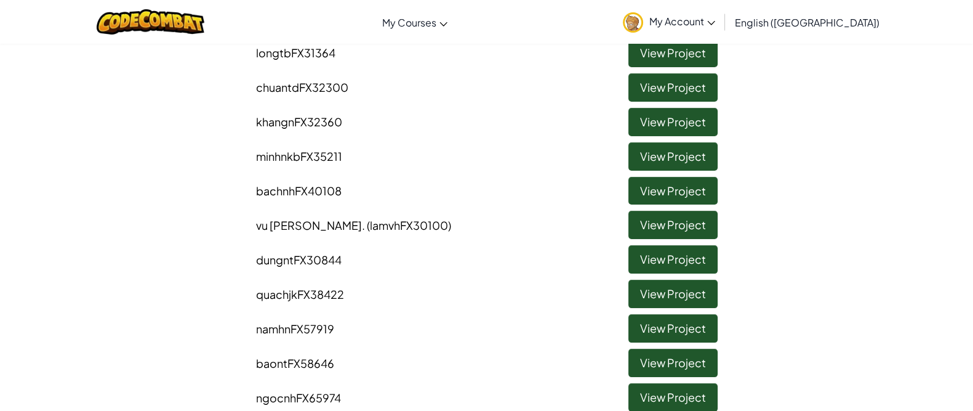
scroll to position [307, 0]
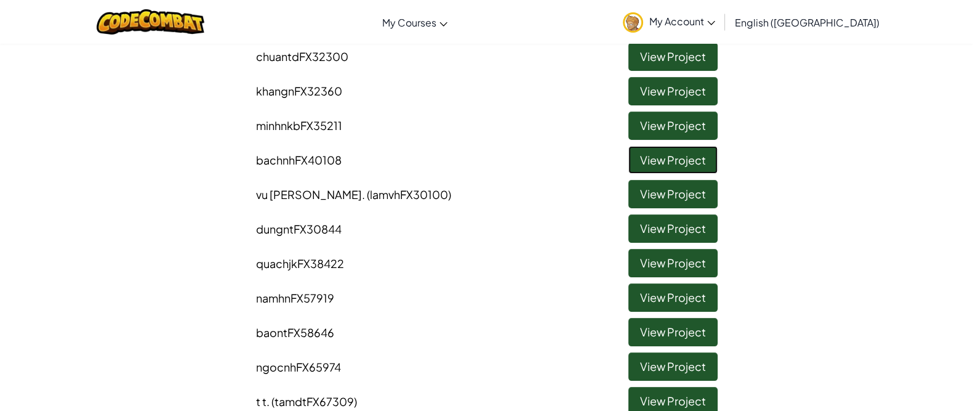
click at [670, 166] on link "View Project" at bounding box center [672, 160] width 89 height 28
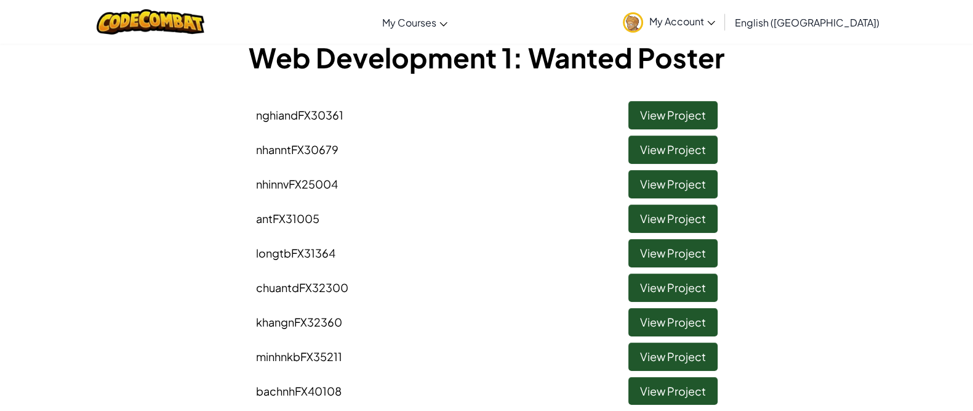
scroll to position [153, 0]
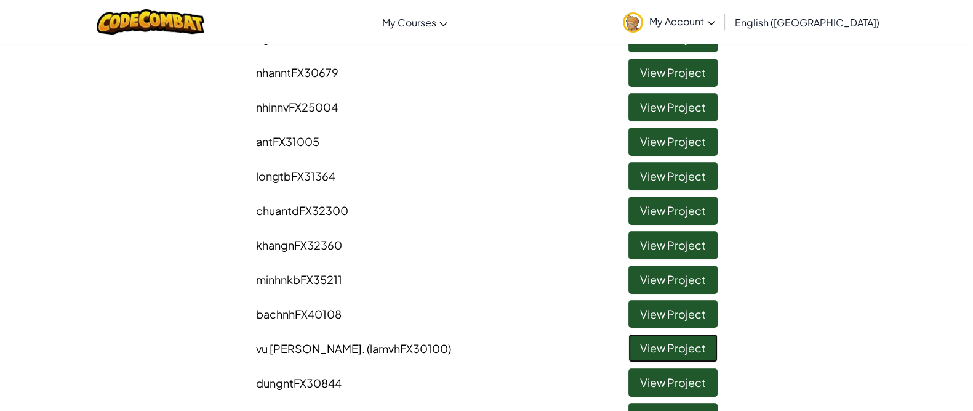
click at [668, 342] on link "View Project" at bounding box center [672, 348] width 89 height 28
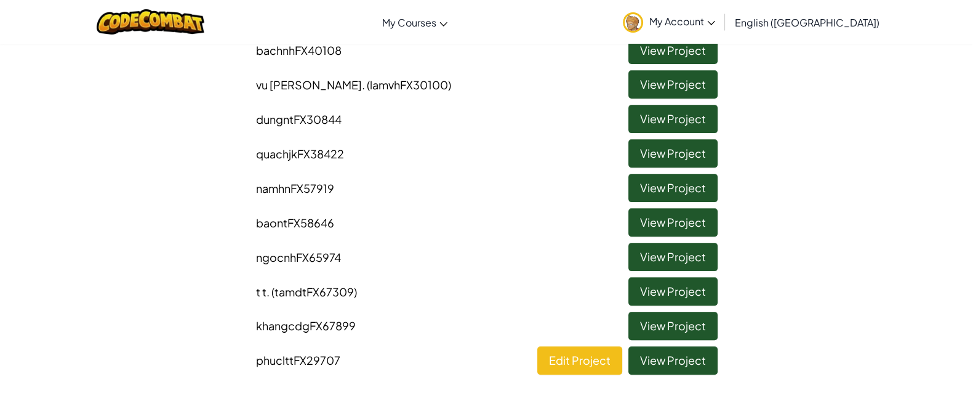
scroll to position [385, 0]
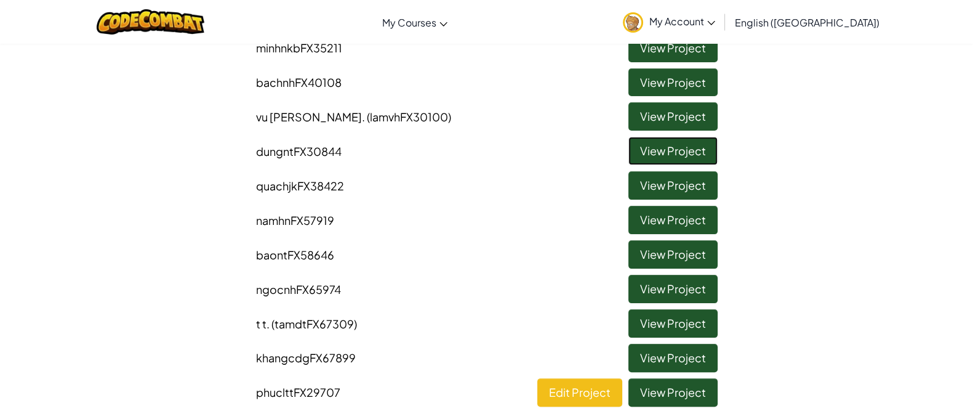
click at [673, 162] on link "View Project" at bounding box center [672, 151] width 89 height 28
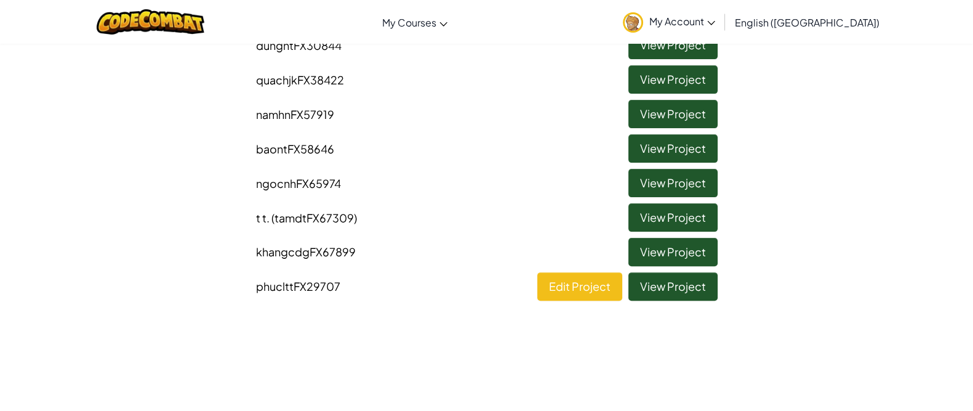
scroll to position [428, 0]
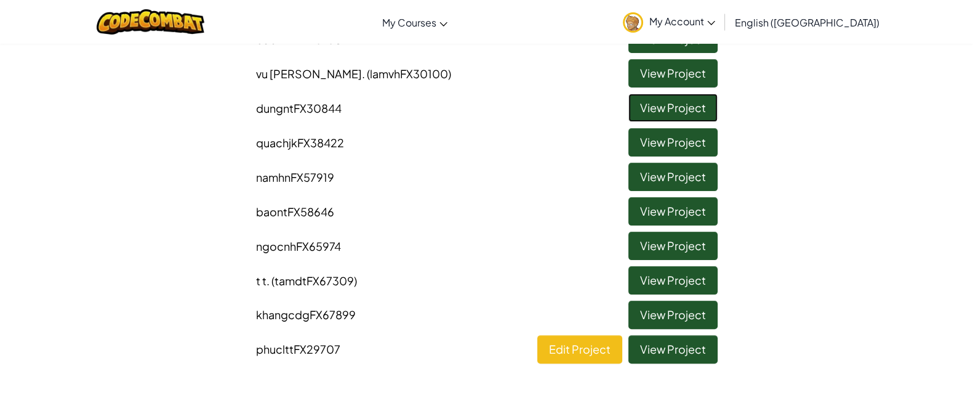
click at [646, 116] on link "View Project" at bounding box center [672, 108] width 89 height 28
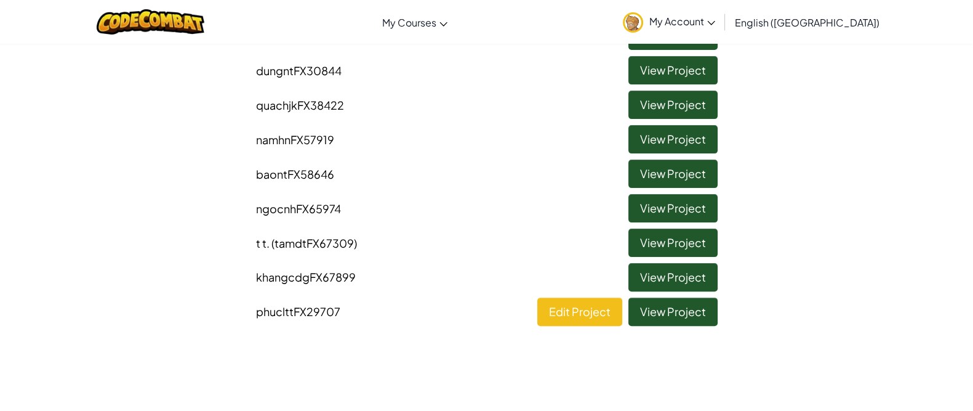
scroll to position [444, 0]
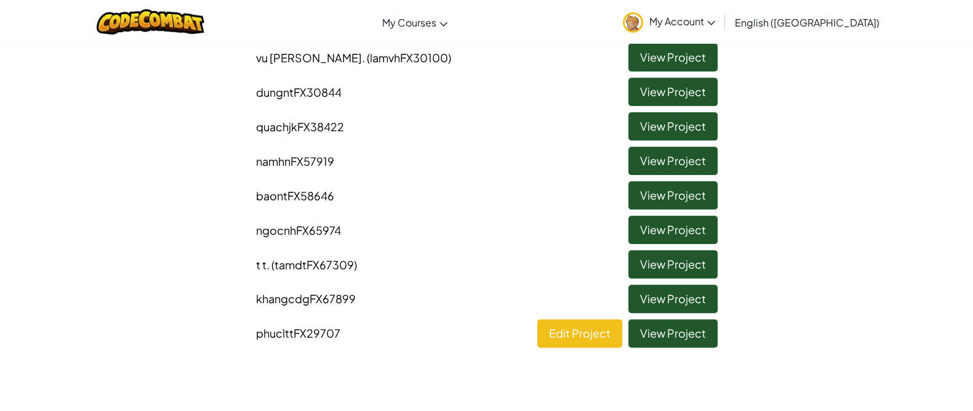
click at [363, 120] on li "quachjkFX38422 View Project" at bounding box center [487, 123] width 480 height 34
click at [675, 127] on link "View Project" at bounding box center [672, 126] width 89 height 28
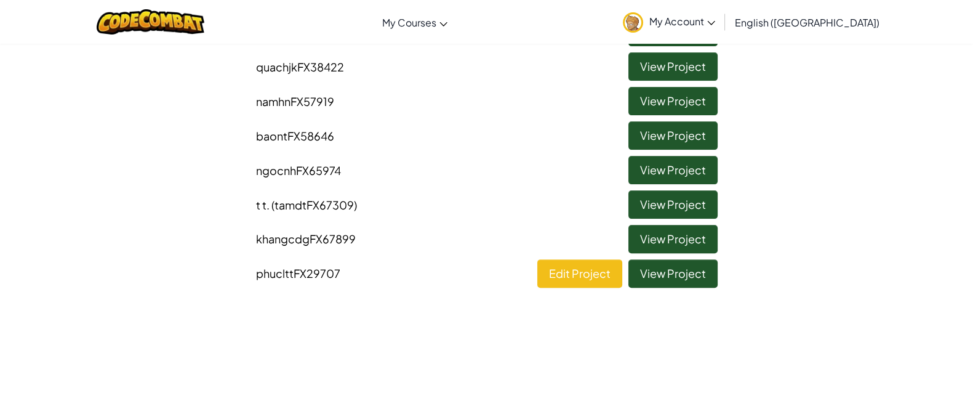
scroll to position [457, 0]
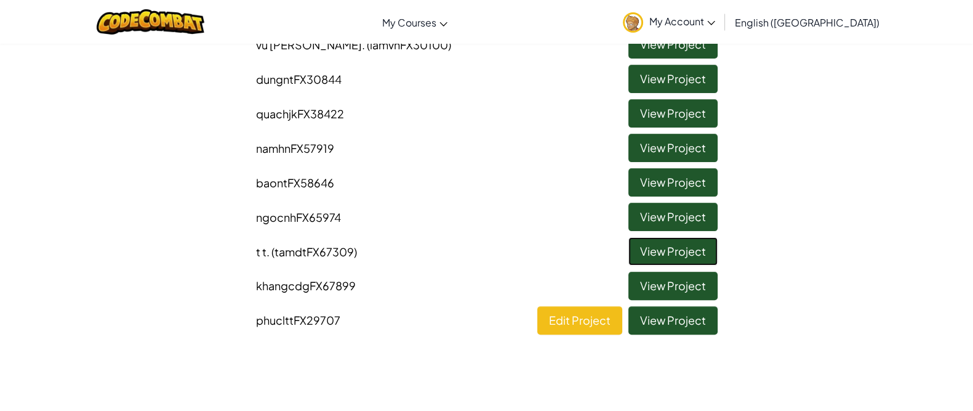
click at [678, 241] on link "View Project" at bounding box center [672, 251] width 89 height 28
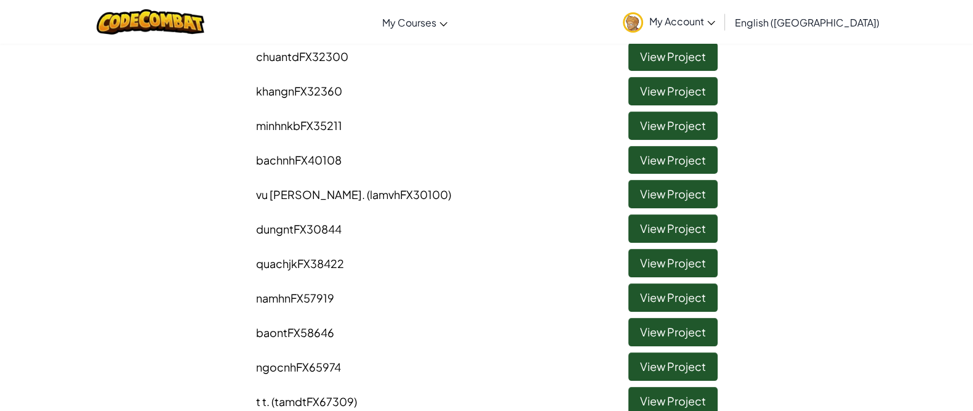
scroll to position [462, 0]
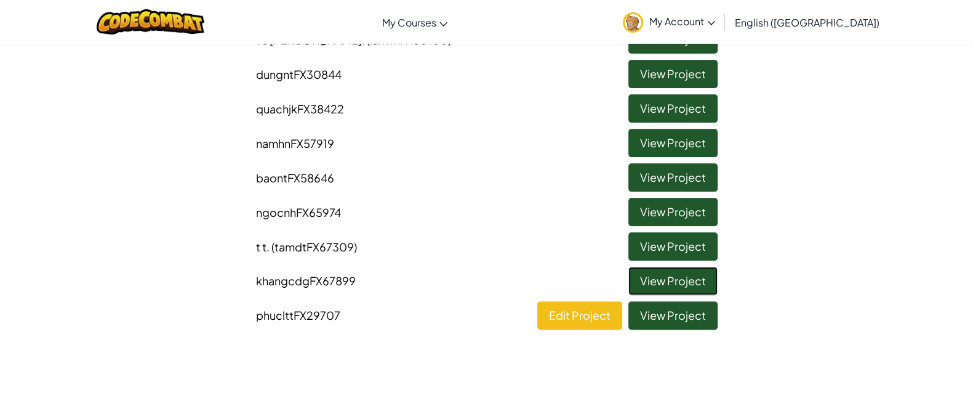
click at [675, 273] on link "View Project" at bounding box center [672, 280] width 89 height 28
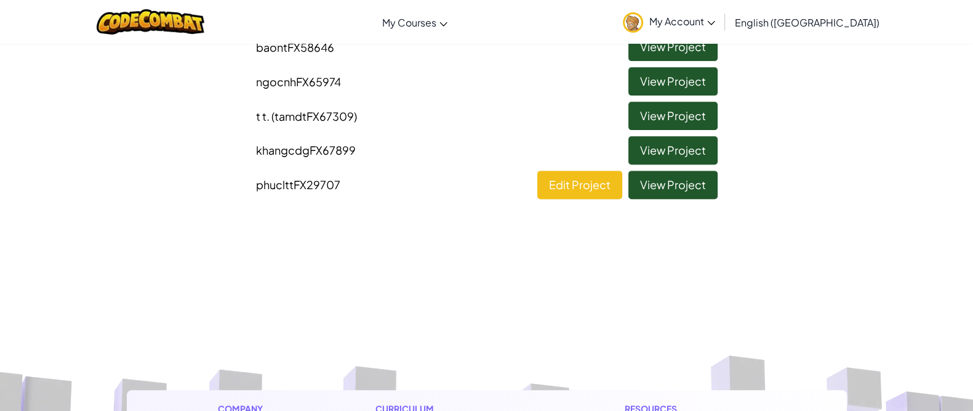
scroll to position [459, 0]
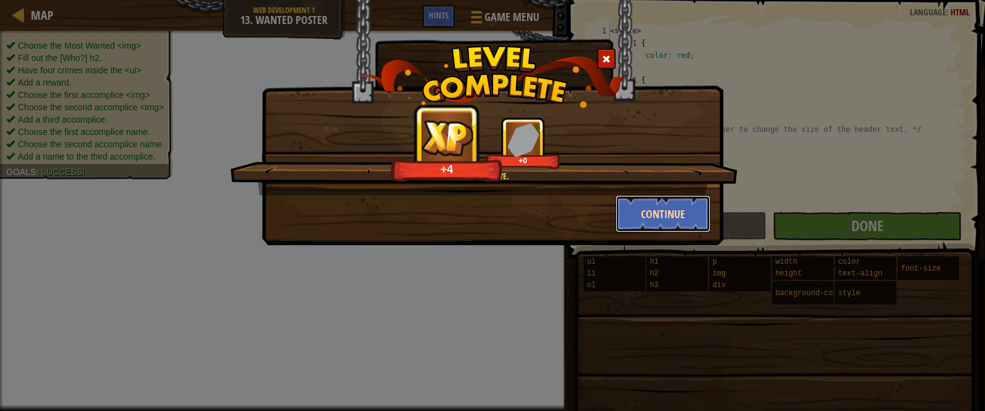
click at [651, 204] on button "Continue" at bounding box center [662, 213] width 95 height 37
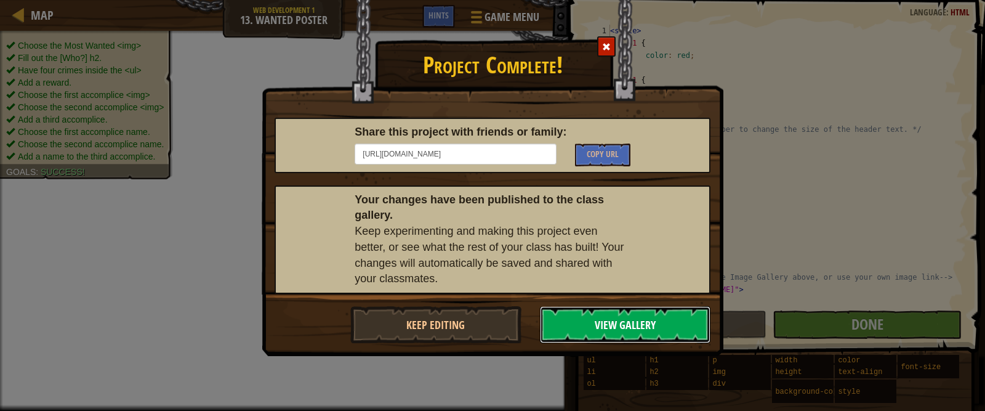
click at [629, 324] on button "View Gallery" at bounding box center [625, 324] width 171 height 37
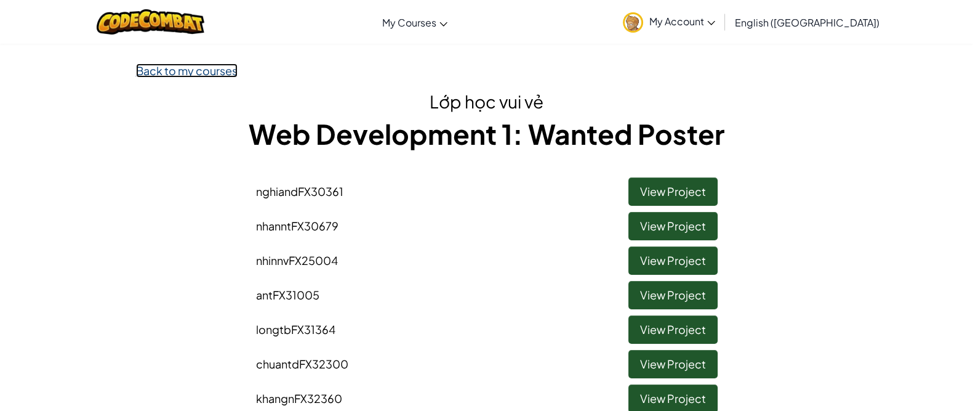
click at [197, 66] on link "Back to my courses" at bounding box center [187, 70] width 102 height 14
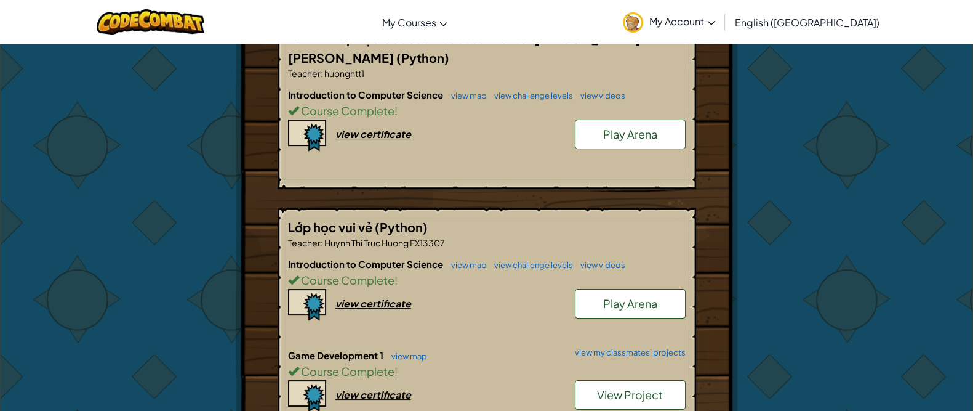
scroll to position [307, 0]
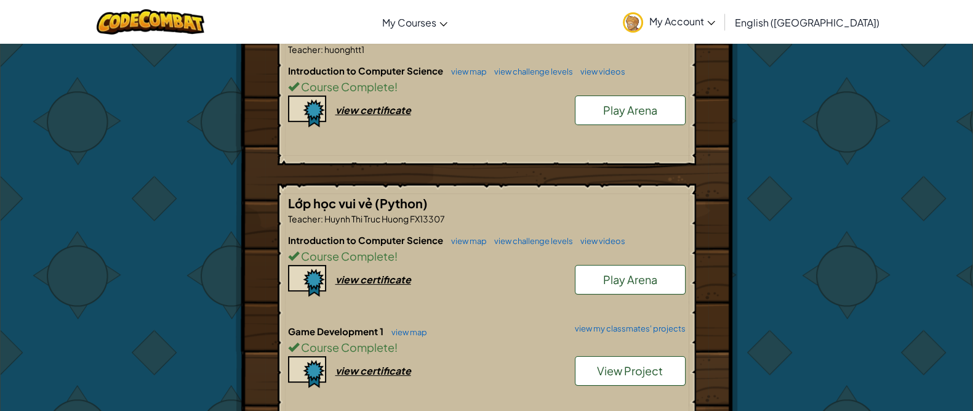
click at [609, 363] on span "View Project" at bounding box center [630, 370] width 66 height 14
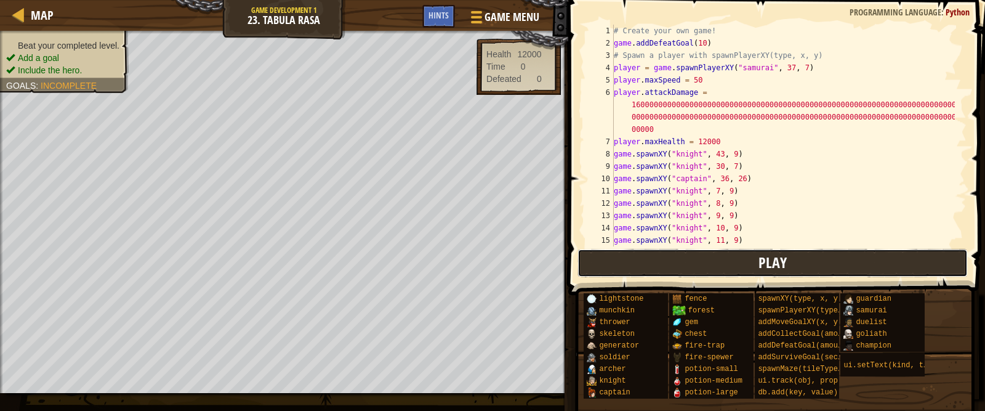
click at [710, 254] on button "Play" at bounding box center [772, 263] width 390 height 28
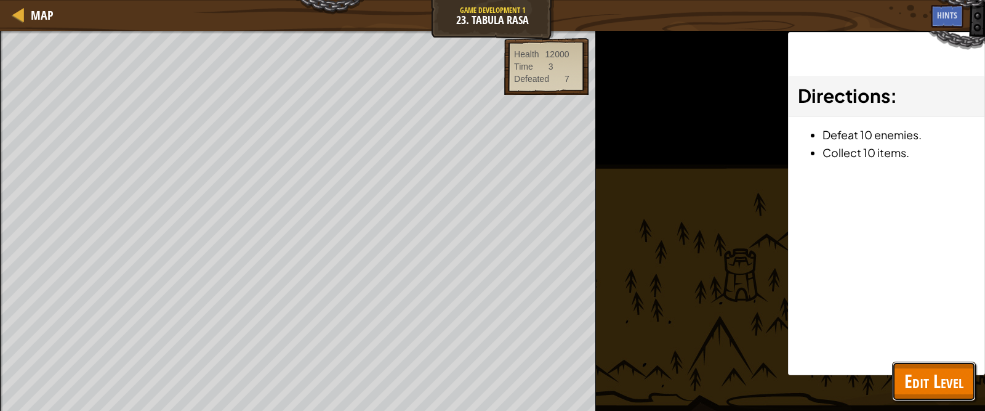
click at [952, 378] on span "Edit Level" at bounding box center [933, 380] width 59 height 25
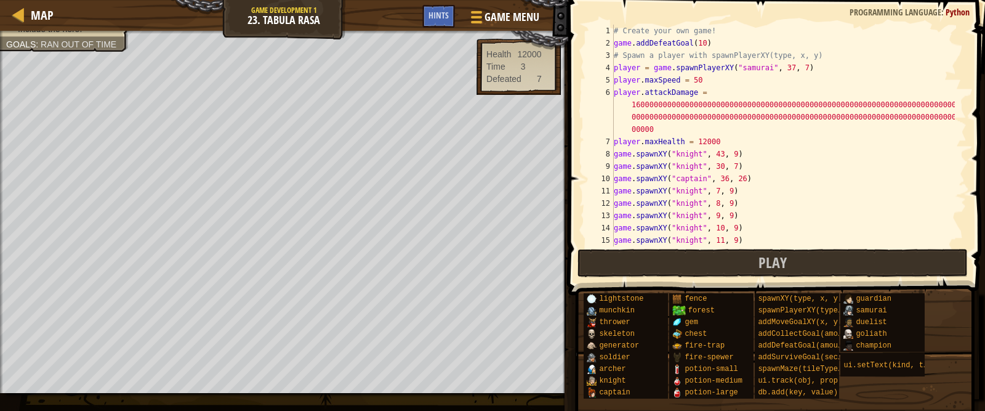
click at [465, 95] on div "Map Game Development 1 23. Tabula Rasa Game Menu Done Hints 1 ההההההההההההההההה…" at bounding box center [492, 205] width 985 height 411
